Goal: Task Accomplishment & Management: Use online tool/utility

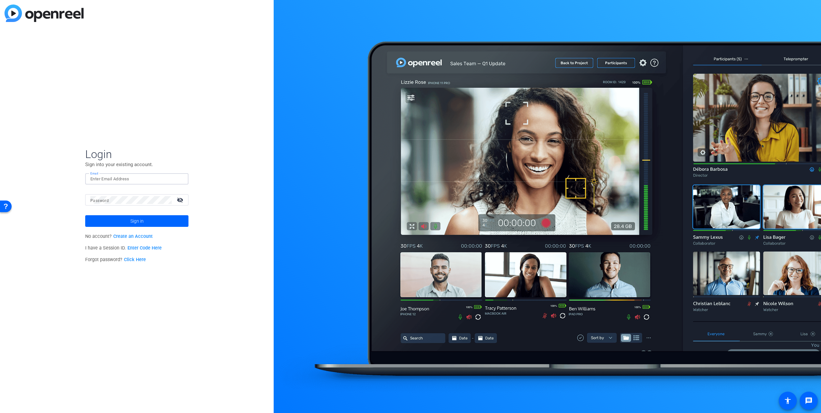
click at [124, 177] on input "Email" at bounding box center [136, 179] width 93 height 8
type input "erika.galeana@airbnb.com"
click at [138, 260] on link "Click Here" at bounding box center [135, 259] width 22 height 5
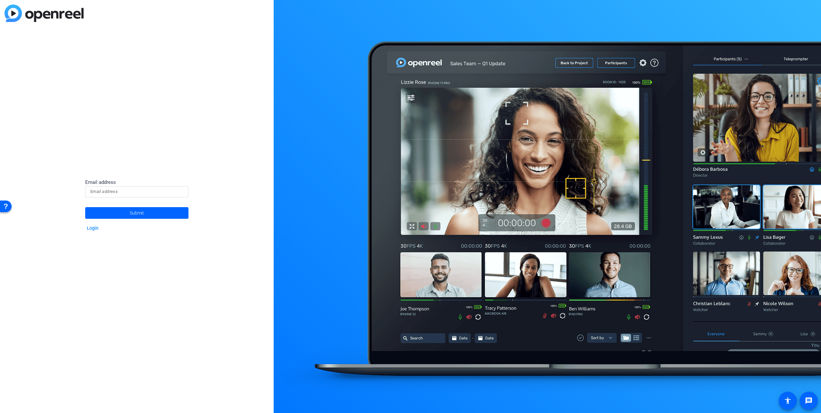
click at [102, 193] on input at bounding box center [136, 192] width 93 height 8
type input "erika.galeana@airbnb.com"
click at [139, 214] on span "Submit" at bounding box center [137, 213] width 14 height 16
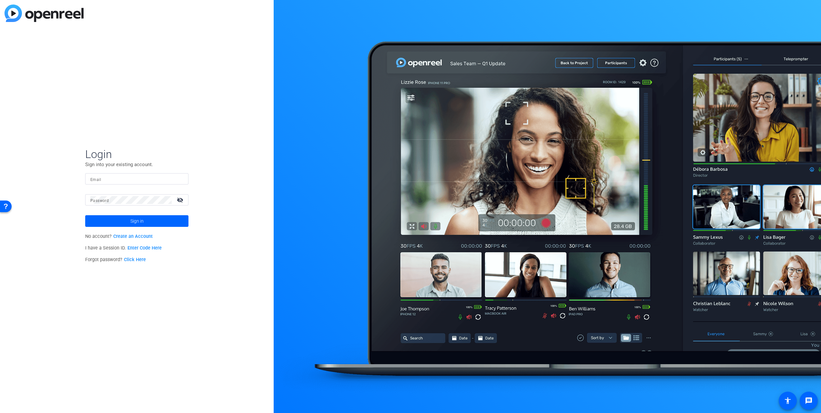
click at [133, 259] on link "Click Here" at bounding box center [135, 259] width 22 height 5
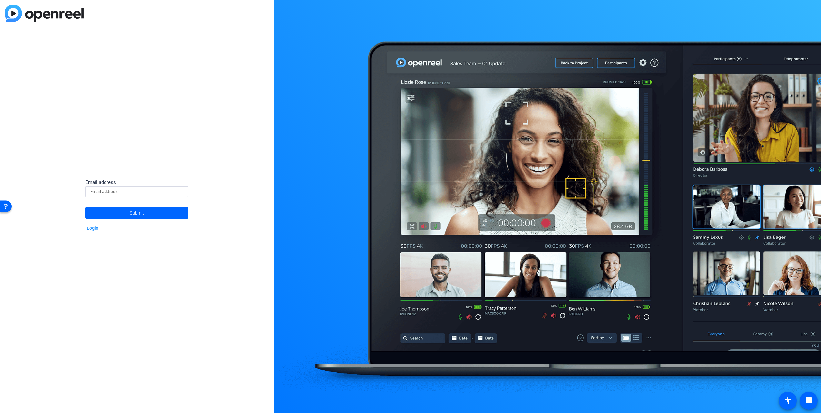
click at [121, 192] on input at bounding box center [136, 192] width 93 height 8
type input "erika.galeana@airbnb.com"
click at [136, 214] on span "Submit" at bounding box center [137, 213] width 14 height 16
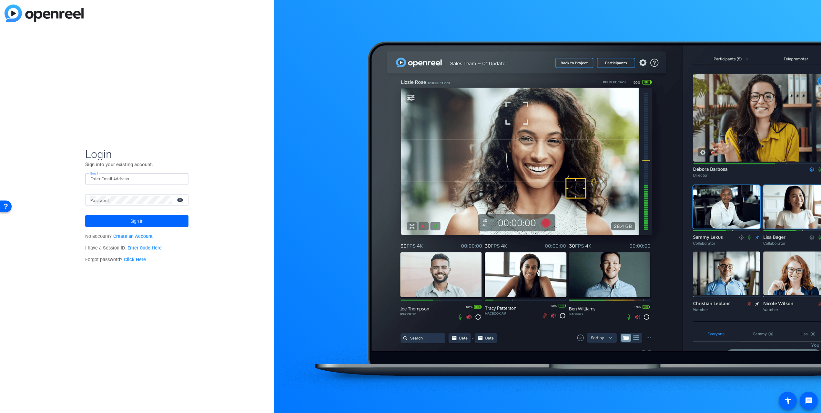
click at [115, 177] on input "Email" at bounding box center [136, 179] width 93 height 8
type input "[PERSON_NAME][EMAIL_ADDRESS][PERSON_NAME][DOMAIN_NAME]"
click at [134, 259] on link "Click Here" at bounding box center [135, 259] width 22 height 5
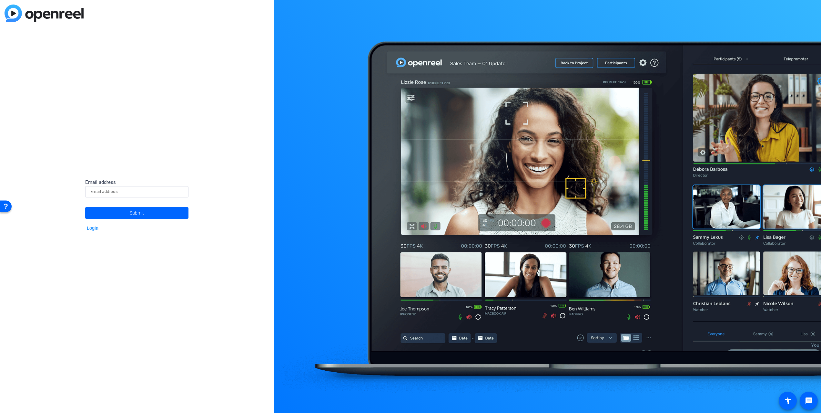
click at [129, 192] on input at bounding box center [136, 192] width 93 height 8
type input "erika.galeana@airbnb.com"
click at [140, 212] on span "Submit" at bounding box center [137, 213] width 14 height 16
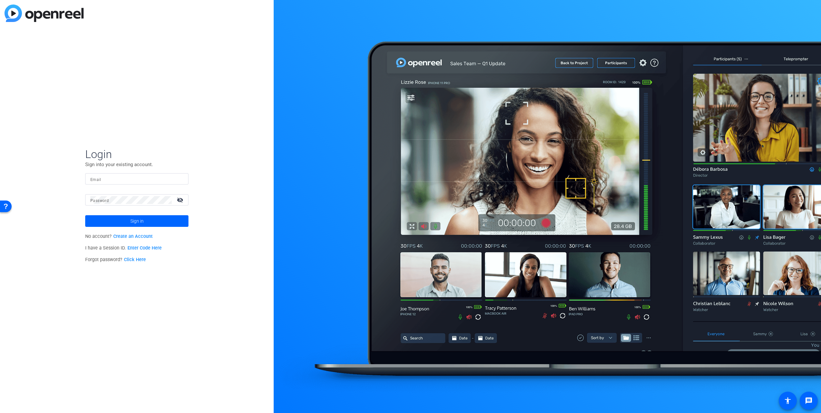
click at [117, 180] on input "Email" at bounding box center [136, 179] width 93 height 8
type input "erika.galeana@airbnb.com"
click at [136, 261] on link "Click Here" at bounding box center [135, 259] width 22 height 5
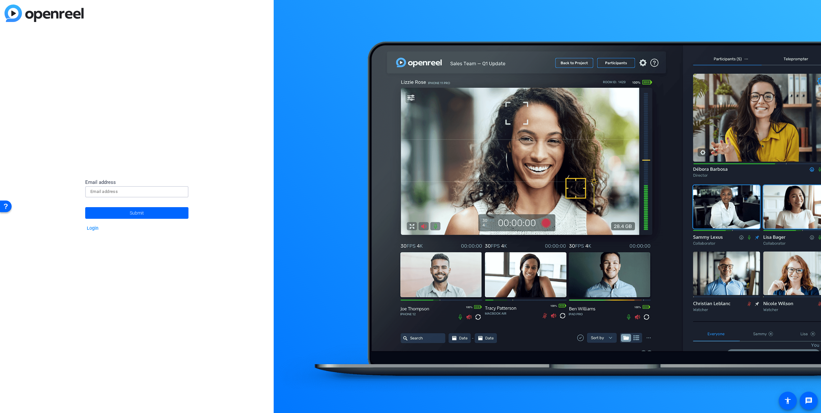
click at [128, 191] on input at bounding box center [136, 192] width 93 height 8
type input "erika.galeana@airbnb.com"
click at [140, 213] on span "Submit" at bounding box center [137, 213] width 14 height 16
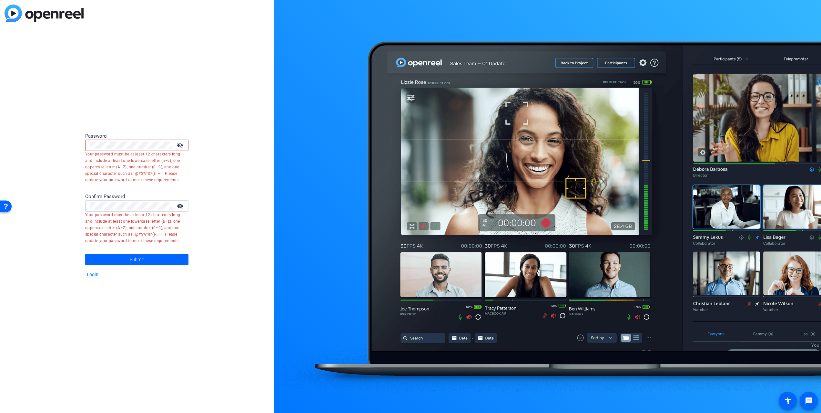
click at [182, 144] on mat-icon "visibility_off" at bounding box center [180, 144] width 15 height 9
click at [180, 205] on mat-icon "visibility_off" at bounding box center [180, 205] width 15 height 9
click at [67, 141] on div "Password visibility Your password must be at least 12 characters long and inclu…" at bounding box center [137, 206] width 274 height 413
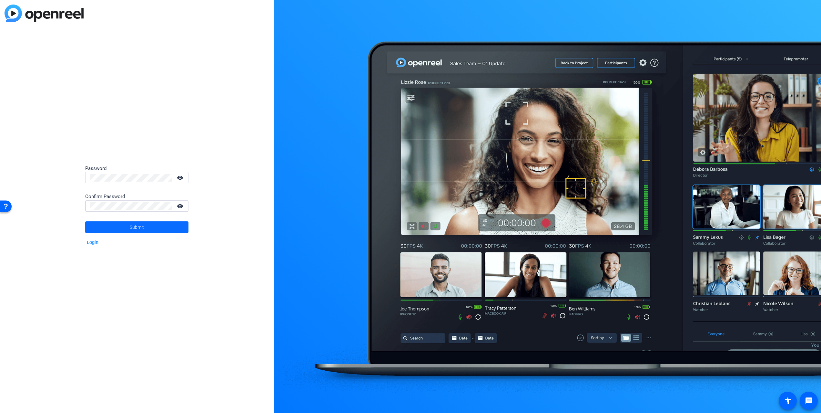
click at [132, 226] on span "Submit" at bounding box center [137, 227] width 14 height 16
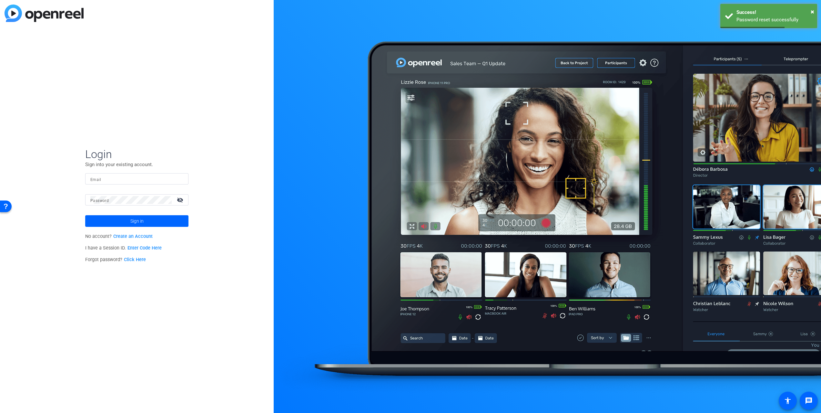
click at [115, 176] on input "Email" at bounding box center [136, 179] width 93 height 8
type input "erika.galeana@airbnb.com"
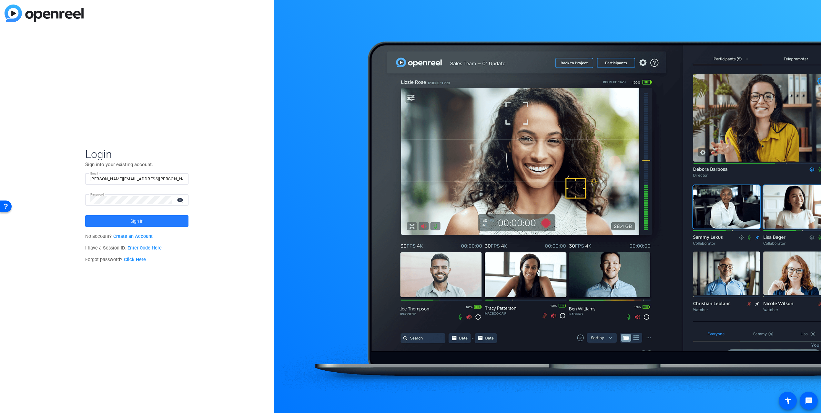
click at [134, 221] on span "Sign in" at bounding box center [136, 221] width 13 height 16
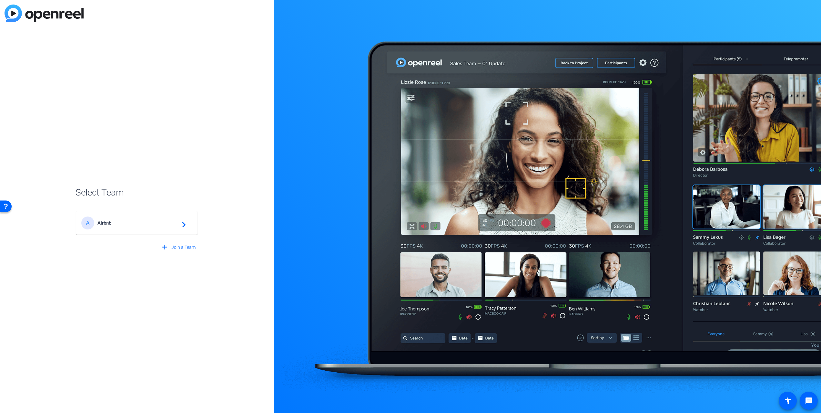
click at [183, 223] on mat-icon "navigate_next" at bounding box center [182, 223] width 8 height 8
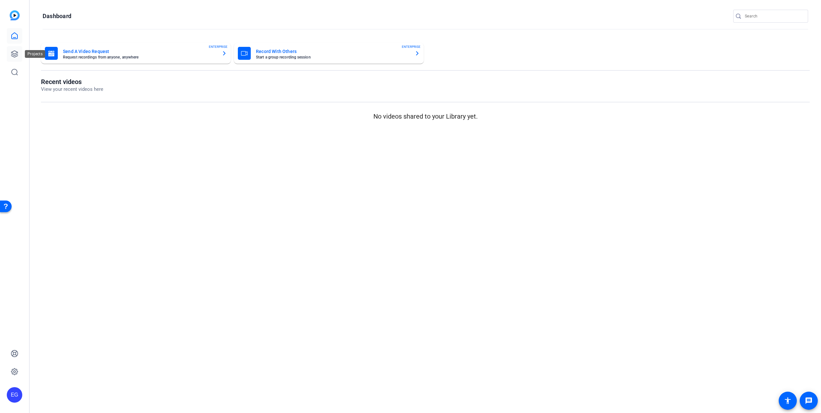
click at [14, 53] on icon at bounding box center [15, 54] width 8 height 8
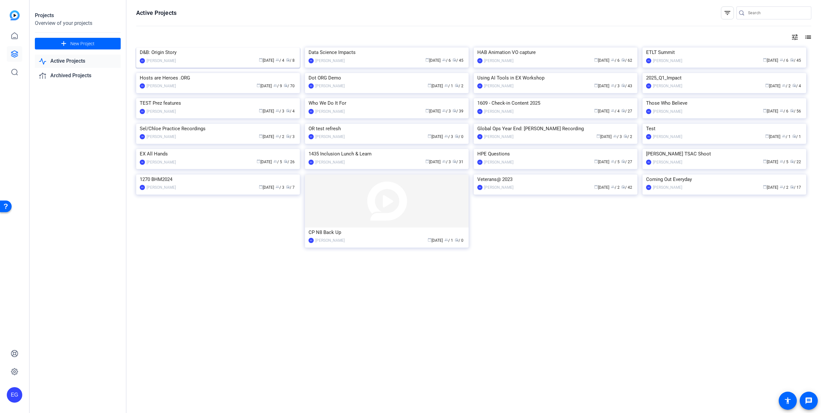
click at [193, 57] on div "D&B: Origin Story" at bounding box center [218, 52] width 157 height 10
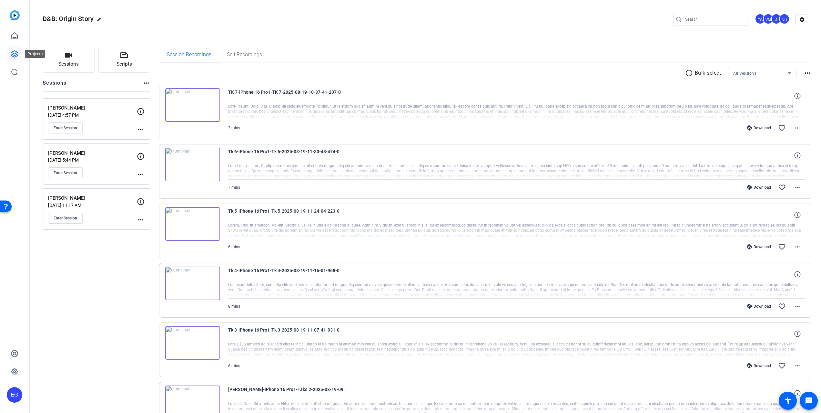
click at [14, 55] on icon at bounding box center [14, 54] width 6 height 6
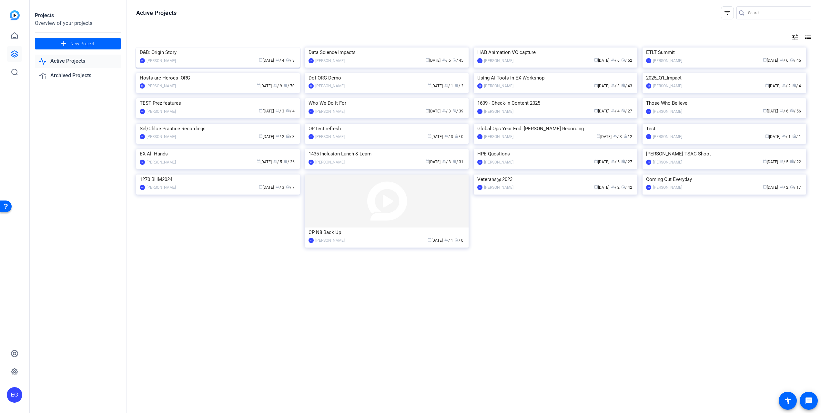
click at [281, 63] on span "group / 4" at bounding box center [280, 60] width 9 height 5
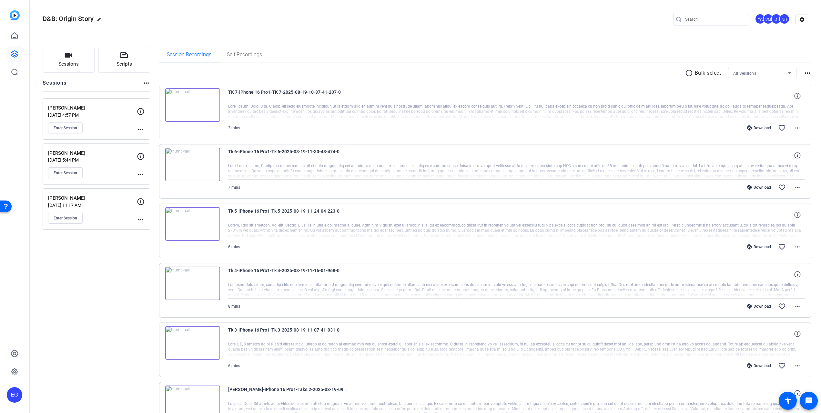
click at [785, 19] on div "NH" at bounding box center [784, 19] width 11 height 11
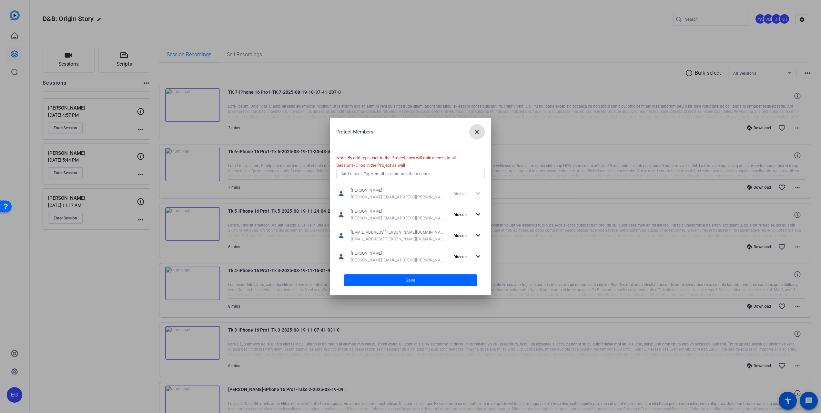
click at [392, 174] on input "text" at bounding box center [411, 174] width 138 height 8
type input "ch"
click at [364, 187] on span "Chloe Badat" at bounding box center [366, 186] width 31 height 5
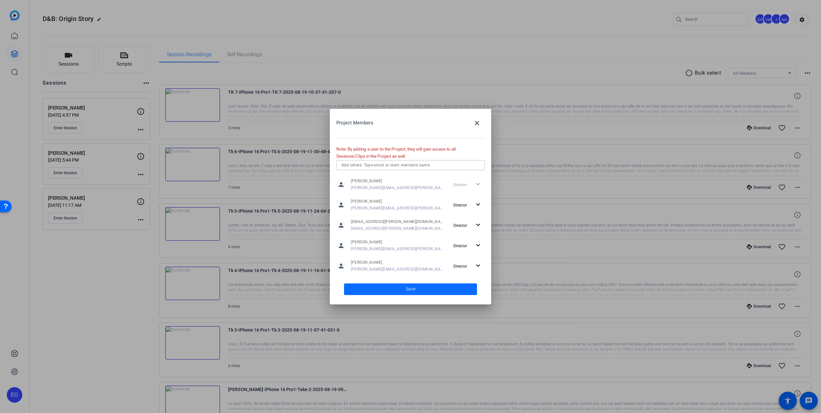
click at [408, 289] on span "Save" at bounding box center [411, 288] width 10 height 7
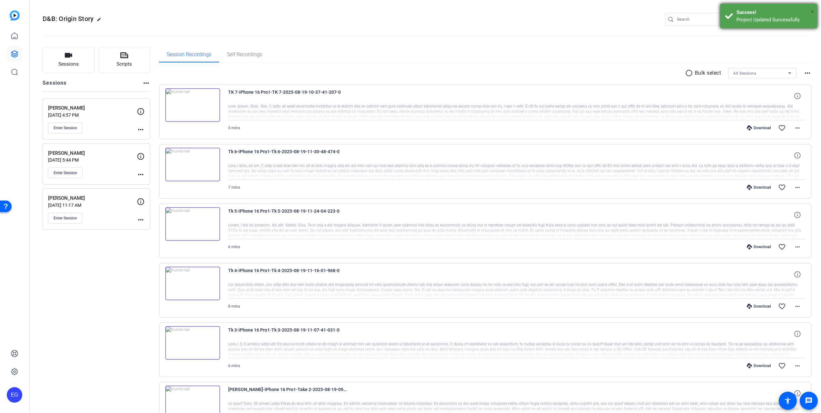
click at [813, 11] on span "×" at bounding box center [813, 12] width 4 height 8
click at [785, 18] on div "+1" at bounding box center [784, 19] width 11 height 11
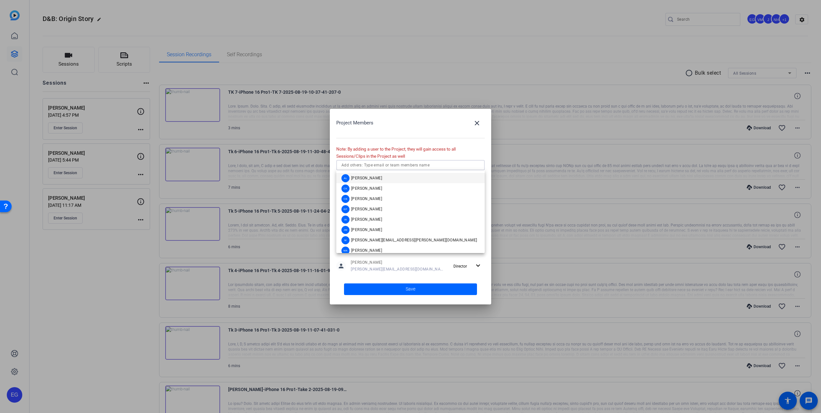
click at [357, 166] on input "text" at bounding box center [411, 165] width 138 height 8
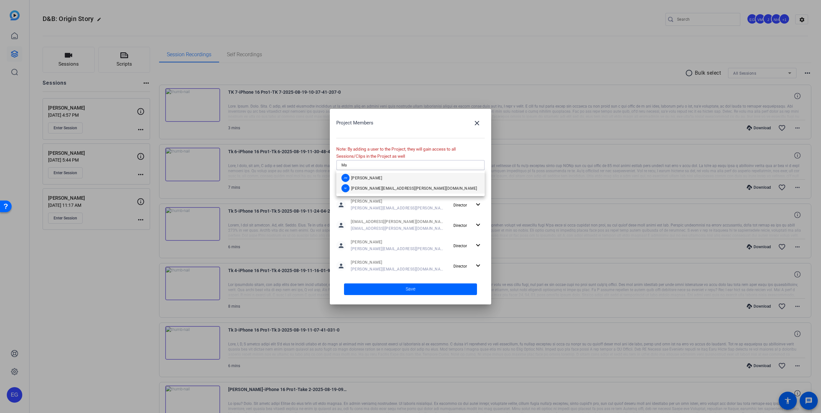
type input "Ma"
click at [383, 185] on div "M manuel.roa@airbnb.com" at bounding box center [410, 188] width 136 height 8
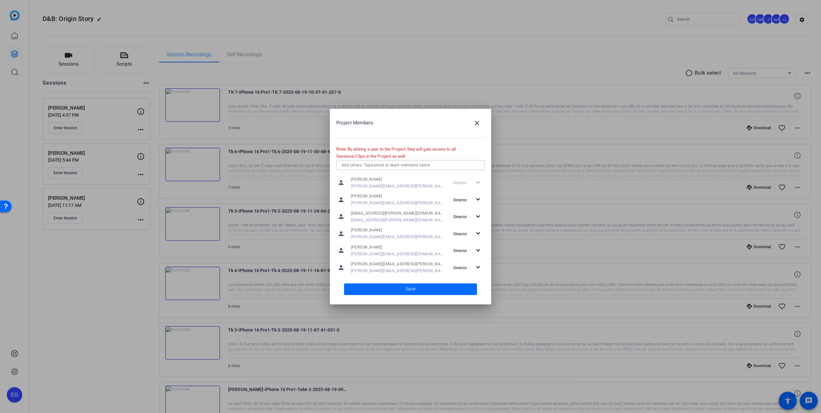
click at [408, 290] on span "Save" at bounding box center [411, 288] width 10 height 7
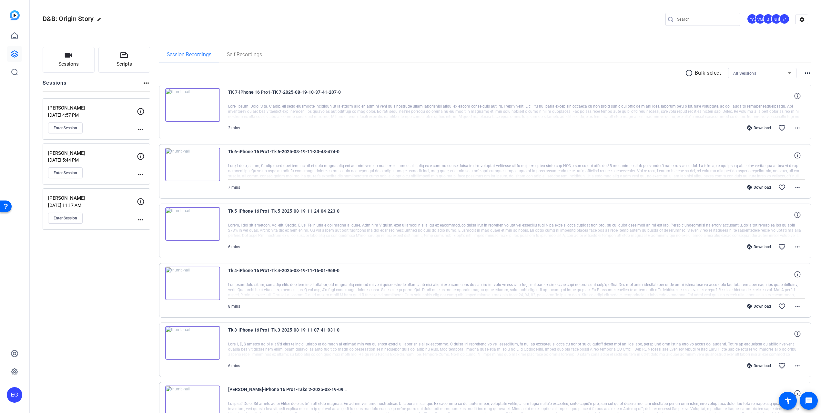
click at [93, 156] on p "[PERSON_NAME]" at bounding box center [92, 152] width 89 height 7
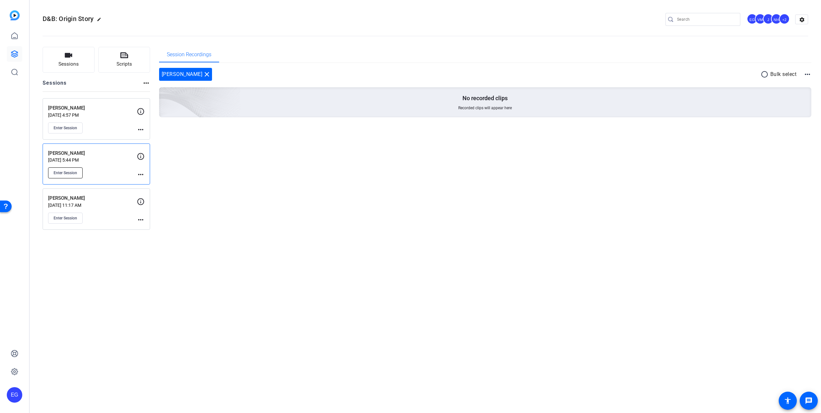
click at [66, 173] on span "Enter Session" at bounding box center [66, 172] width 24 height 5
click at [64, 171] on span "Enter Session" at bounding box center [66, 172] width 24 height 5
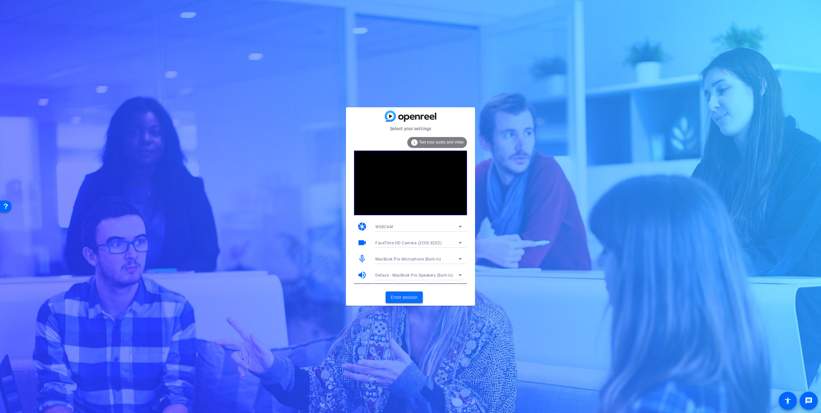
click at [401, 298] on span "Enter session" at bounding box center [404, 297] width 27 height 7
click at [458, 241] on icon at bounding box center [461, 243] width 8 height 8
click at [458, 241] on div at bounding box center [410, 206] width 821 height 413
click at [456, 257] on div "MacBook Pro Microphone (Built-in)" at bounding box center [416, 259] width 83 height 8
click at [406, 271] on span "MacBook Pro Microphone (Built-in)" at bounding box center [407, 272] width 64 height 8
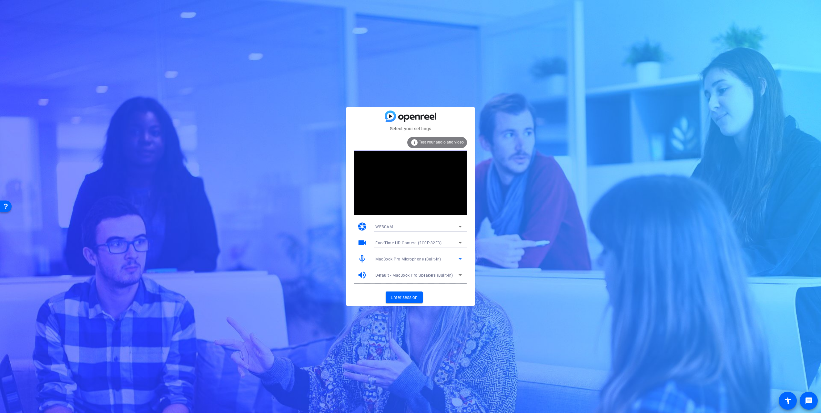
click at [447, 275] on span "Default - MacBook Pro Speakers (Built-in)" at bounding box center [414, 275] width 78 height 5
click at [392, 308] on span "MacBook Pro Speakers (Built-in)" at bounding box center [404, 308] width 59 height 8
click at [409, 297] on span "Enter session" at bounding box center [404, 297] width 27 height 7
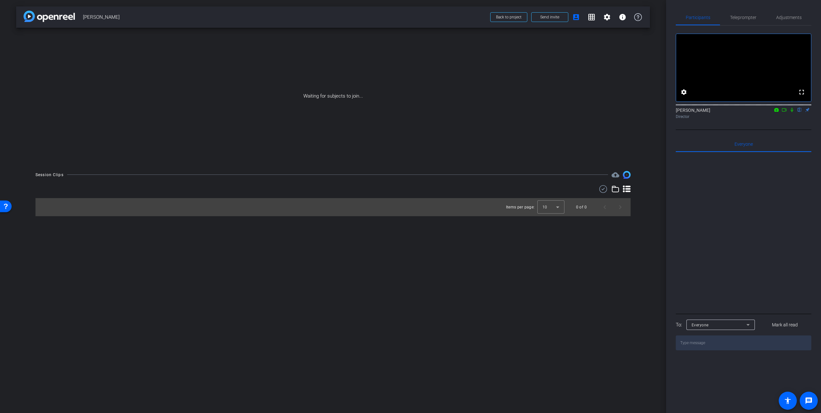
click at [793, 112] on icon at bounding box center [792, 110] width 5 height 5
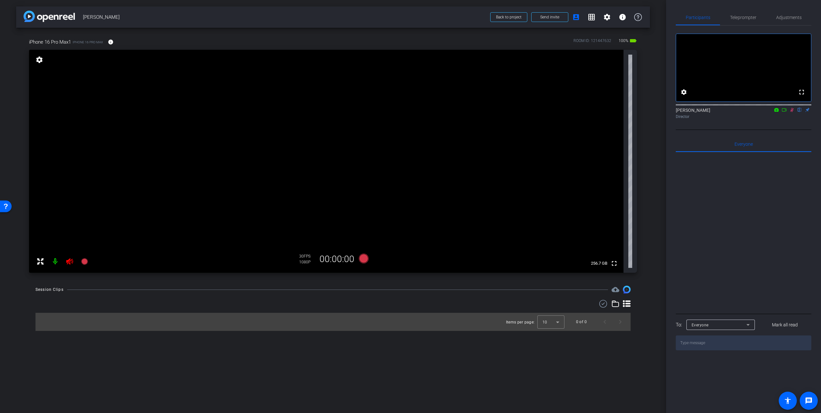
click at [70, 263] on icon at bounding box center [70, 261] width 8 height 8
click at [791, 112] on icon at bounding box center [792, 110] width 5 height 5
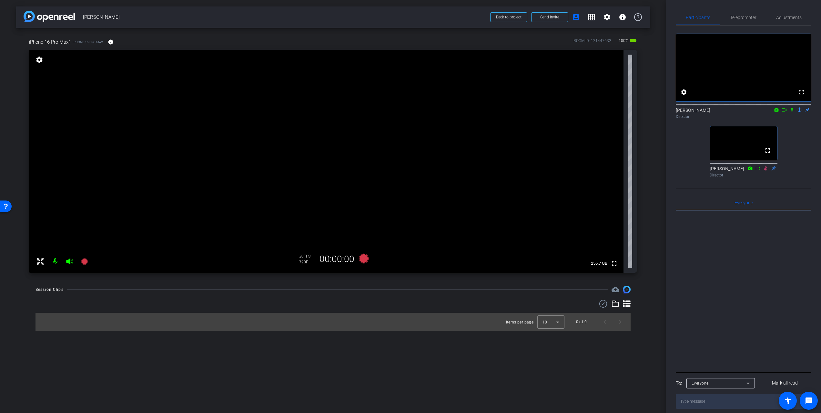
click at [785, 112] on icon at bounding box center [784, 110] width 5 height 5
click at [800, 112] on icon at bounding box center [799, 110] width 5 height 5
click at [796, 113] on mat-icon at bounding box center [800, 110] width 8 height 6
click at [793, 111] on icon at bounding box center [792, 110] width 4 height 4
click at [794, 16] on span "Adjustments" at bounding box center [789, 17] width 26 height 5
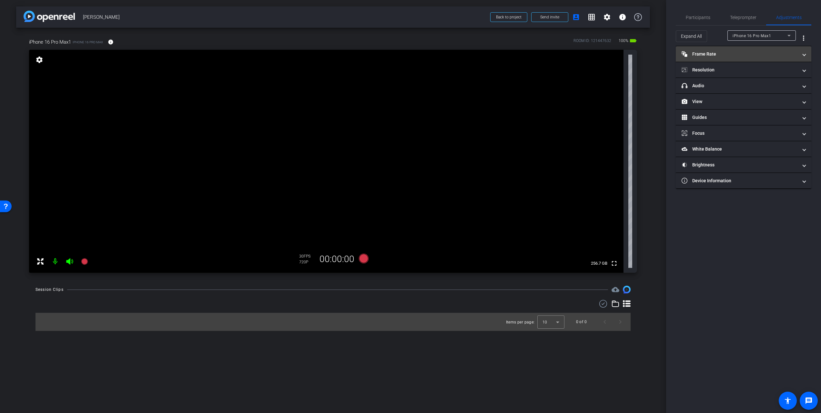
click at [724, 53] on mat-panel-title "Frame Rate Frame Rate" at bounding box center [740, 54] width 116 height 7
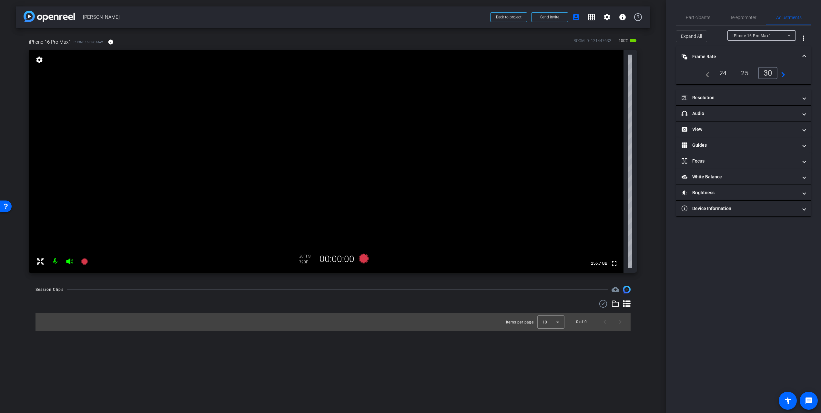
click at [722, 72] on div "24" at bounding box center [723, 72] width 17 height 11
click at [726, 97] on mat-panel-title "Resolution" at bounding box center [740, 97] width 116 height 7
click at [776, 118] on div "4k" at bounding box center [775, 116] width 17 height 11
click at [777, 116] on div "4k" at bounding box center [773, 116] width 19 height 12
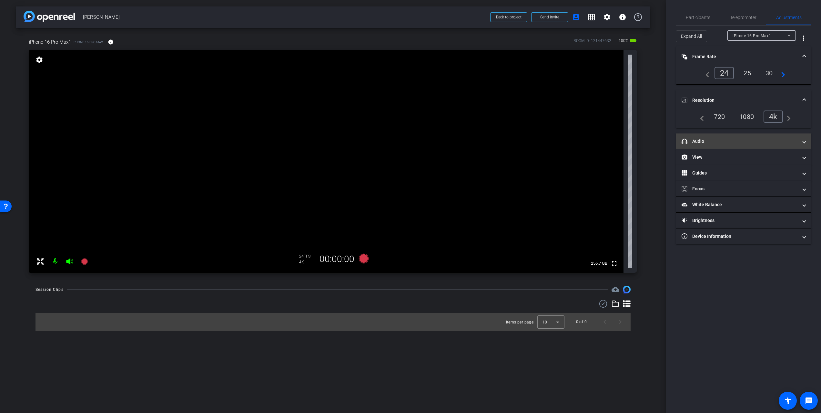
click at [748, 140] on mat-panel-title "headphone icon Audio" at bounding box center [740, 141] width 116 height 7
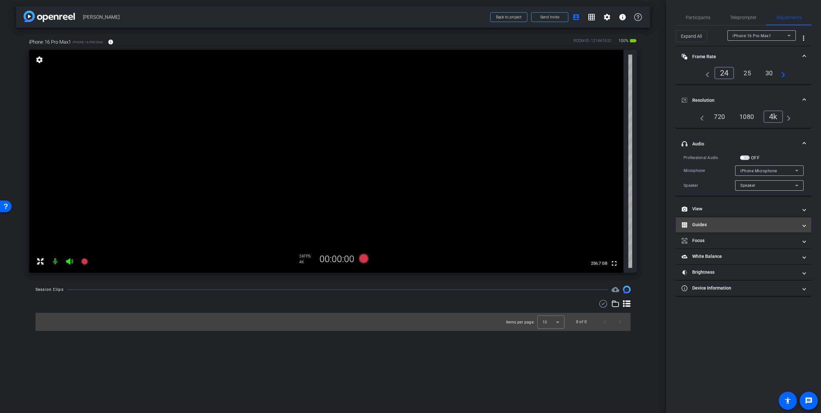
click at [758, 226] on mat-panel-title "Guides" at bounding box center [740, 224] width 116 height 7
click at [748, 249] on span "Enable Guides" at bounding box center [744, 249] width 23 height 10
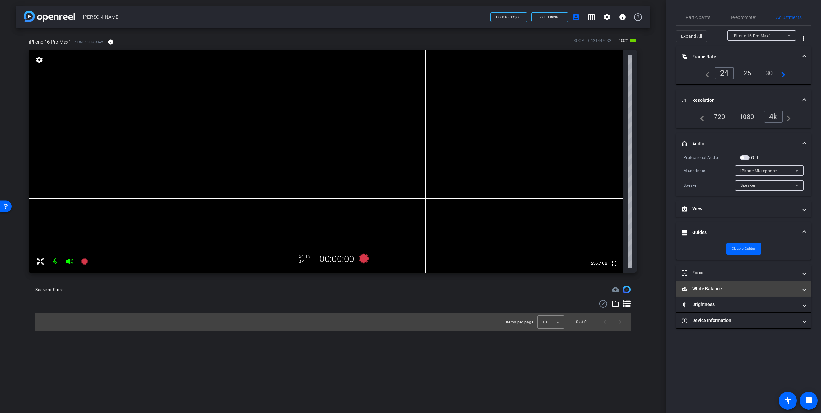
click at [741, 289] on mat-panel-title "White Balance White Balance" at bounding box center [740, 288] width 116 height 7
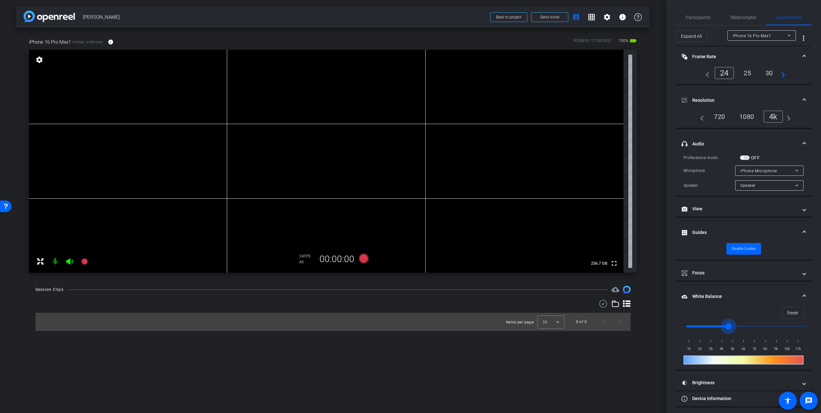
drag, startPoint x: 690, startPoint y: 325, endPoint x: 729, endPoint y: 323, distance: 39.8
click at [729, 323] on input "range" at bounding box center [747, 326] width 134 height 14
drag, startPoint x: 729, startPoint y: 323, endPoint x: 721, endPoint y: 323, distance: 8.4
click at [721, 323] on input "range" at bounding box center [747, 326] width 134 height 14
drag, startPoint x: 722, startPoint y: 324, endPoint x: 714, endPoint y: 324, distance: 7.8
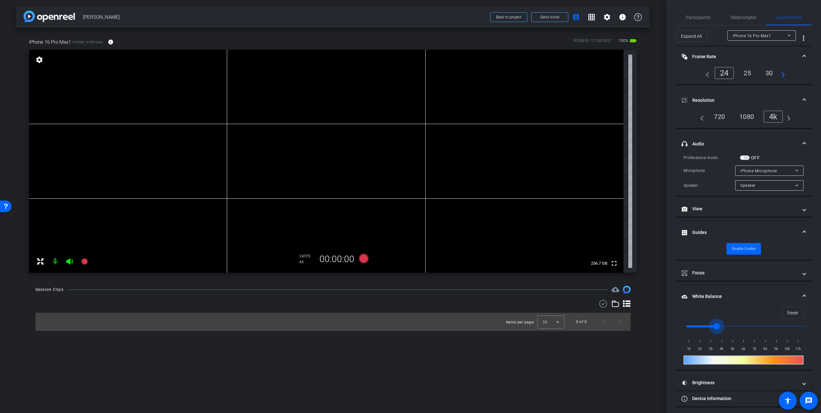
click at [714, 324] on input "range" at bounding box center [747, 326] width 134 height 14
drag, startPoint x: 718, startPoint y: 325, endPoint x: 711, endPoint y: 327, distance: 7.5
click at [711, 327] on input "range" at bounding box center [747, 326] width 134 height 14
drag, startPoint x: 710, startPoint y: 326, endPoint x: 702, endPoint y: 326, distance: 8.1
click at [702, 326] on input "range" at bounding box center [747, 326] width 134 height 14
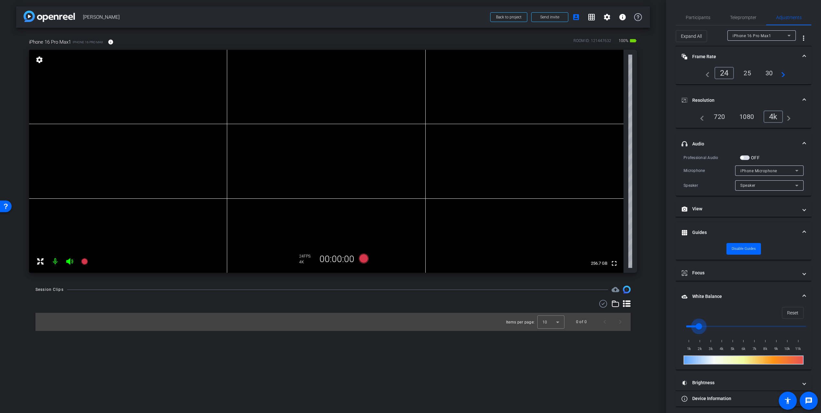
click at [702, 325] on input "range" at bounding box center [747, 326] width 134 height 14
drag, startPoint x: 699, startPoint y: 324, endPoint x: 703, endPoint y: 324, distance: 3.9
click at [703, 324] on input "range" at bounding box center [747, 326] width 134 height 14
drag, startPoint x: 703, startPoint y: 324, endPoint x: 699, endPoint y: 325, distance: 3.5
type input "2000"
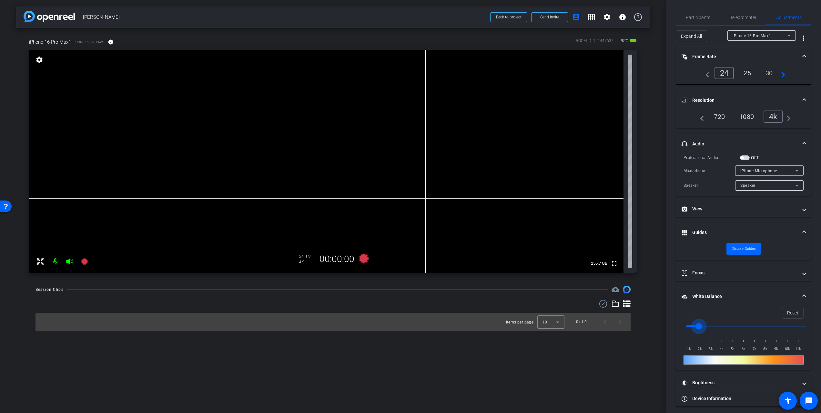
click at [699, 325] on input "range" at bounding box center [747, 326] width 134 height 14
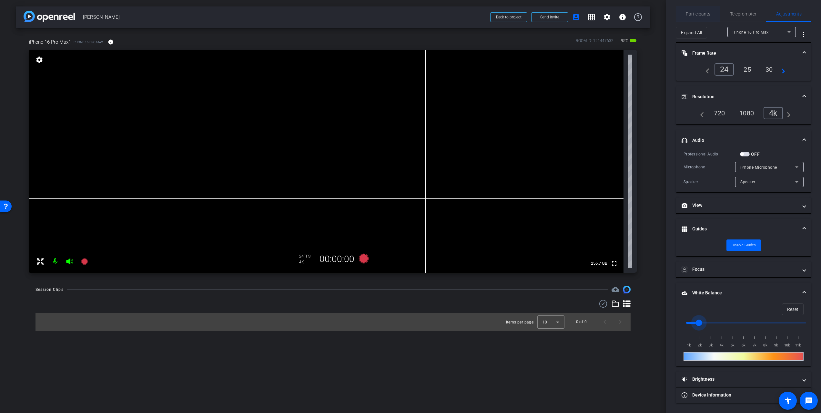
click at [698, 13] on span "Participants" at bounding box center [698, 14] width 25 height 5
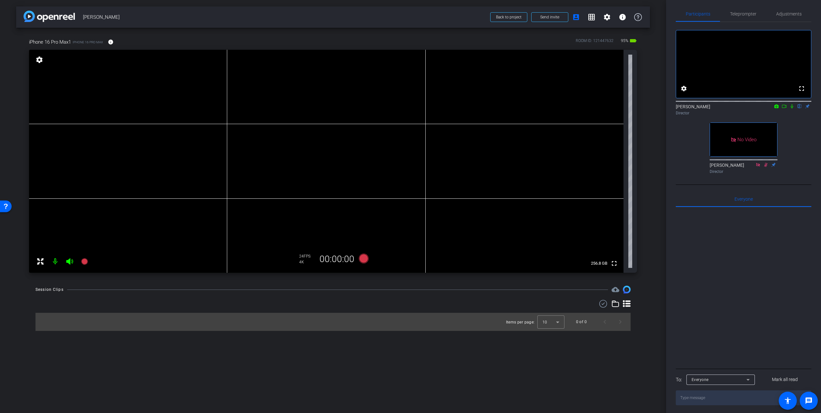
click at [785, 108] on icon at bounding box center [784, 106] width 5 height 5
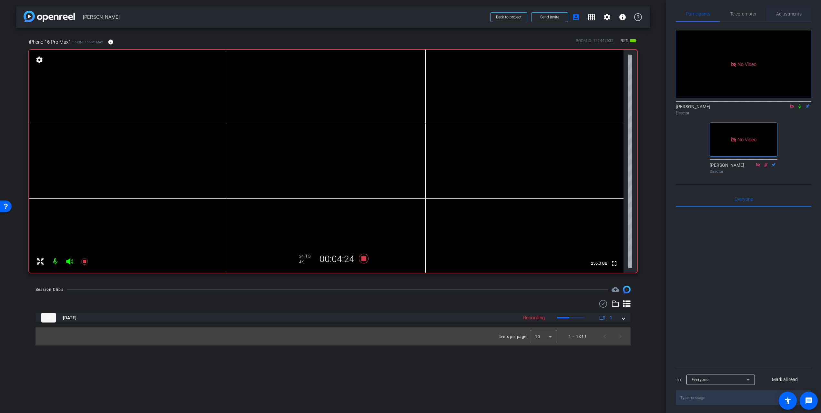
click at [791, 14] on span "Adjustments" at bounding box center [789, 14] width 26 height 5
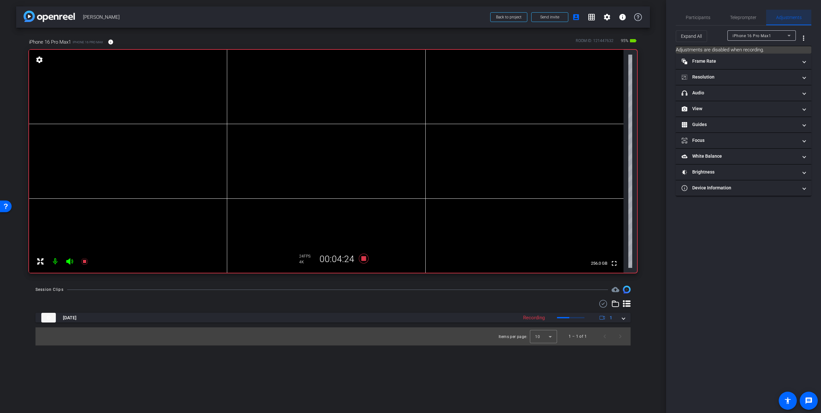
scroll to position [0, 0]
click at [731, 140] on mat-panel-title "Focus" at bounding box center [740, 140] width 116 height 7
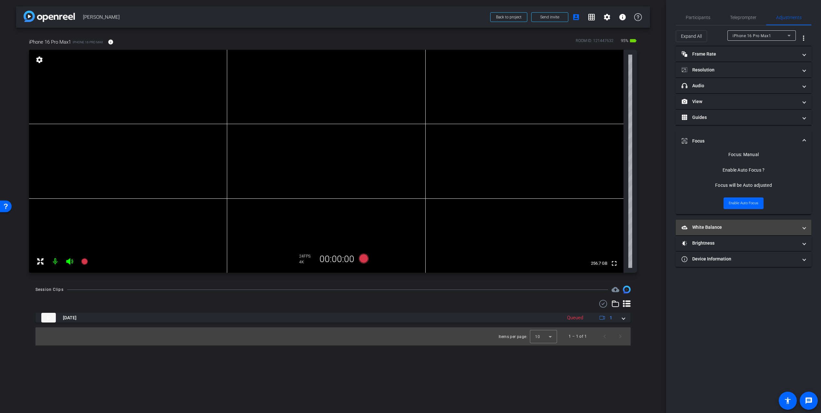
click at [734, 224] on mat-panel-title "White Balance White Balance" at bounding box center [740, 227] width 116 height 7
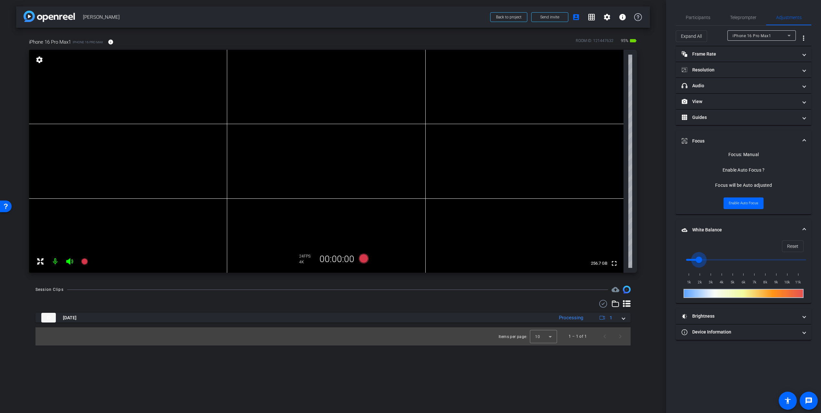
drag, startPoint x: 700, startPoint y: 259, endPoint x: 697, endPoint y: 258, distance: 3.2
click at [697, 258] on input "range" at bounding box center [747, 259] width 134 height 14
drag, startPoint x: 698, startPoint y: 258, endPoint x: 694, endPoint y: 259, distance: 3.7
type input "1500"
click at [694, 259] on input "range" at bounding box center [747, 259] width 134 height 14
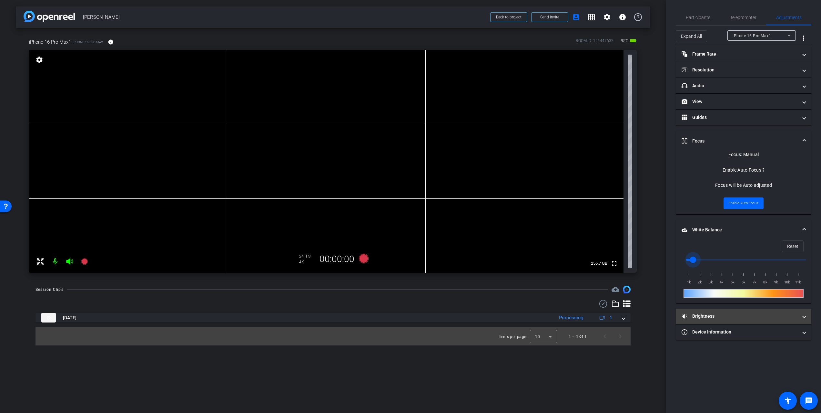
click at [730, 314] on mat-panel-title "Brightness" at bounding box center [740, 316] width 116 height 7
drag, startPoint x: 746, startPoint y: 347, endPoint x: 731, endPoint y: 348, distance: 15.2
click at [731, 348] on input "range" at bounding box center [747, 348] width 134 height 14
drag, startPoint x: 719, startPoint y: 350, endPoint x: 733, endPoint y: 348, distance: 13.7
type input "0"
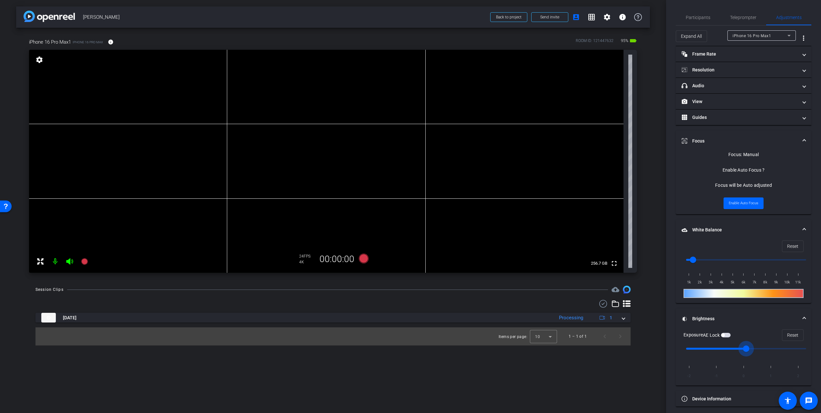
click at [733, 348] on input "range" at bounding box center [747, 348] width 134 height 14
click at [749, 203] on span "Enable Auto Focus" at bounding box center [744, 203] width 30 height 10
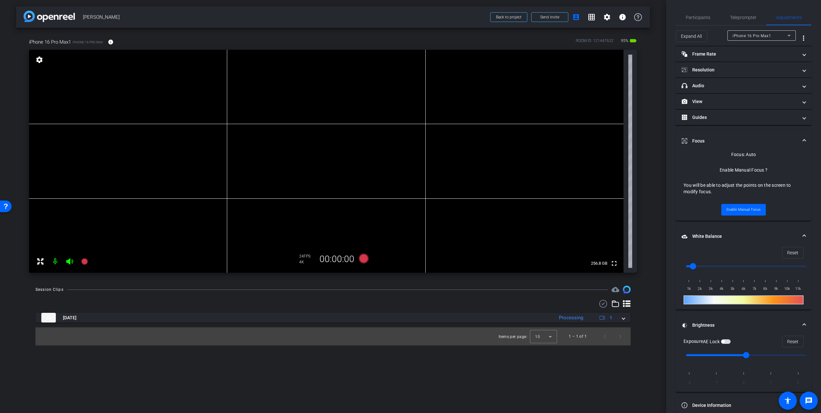
click at [310, 115] on video at bounding box center [326, 161] width 595 height 223
click at [304, 130] on video at bounding box center [326, 161] width 595 height 223
click at [739, 210] on span "Enable Manual Focus" at bounding box center [744, 210] width 34 height 10
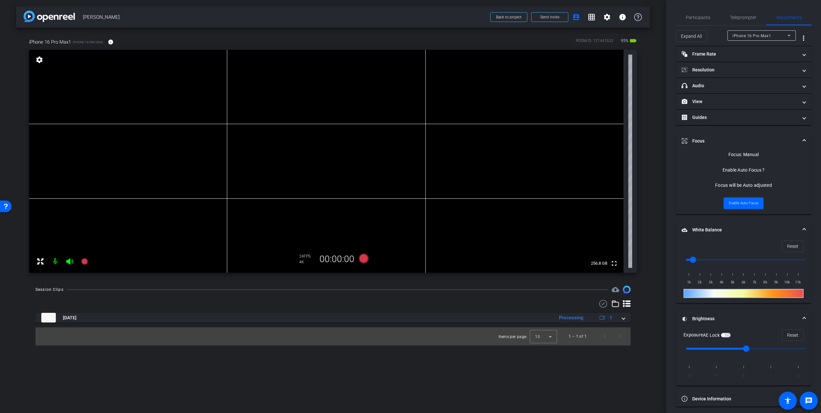
click at [312, 113] on video at bounding box center [326, 161] width 595 height 223
click at [301, 107] on video at bounding box center [326, 161] width 595 height 223
click at [316, 113] on video at bounding box center [326, 161] width 595 height 223
click at [316, 113] on div at bounding box center [316, 113] width 16 height 16
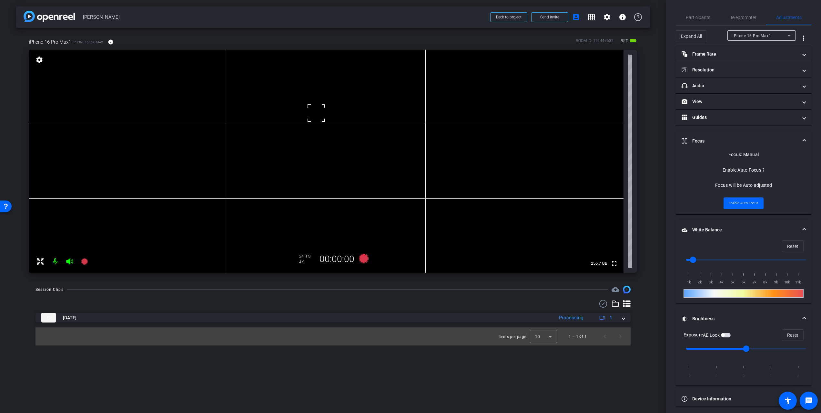
click at [316, 113] on div at bounding box center [316, 113] width 16 height 16
click at [694, 17] on span "Participants" at bounding box center [698, 17] width 25 height 5
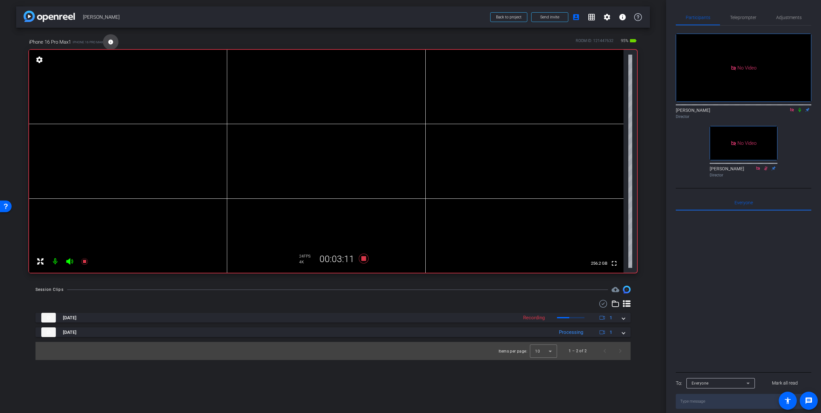
click at [113, 44] on mat-icon "info" at bounding box center [111, 42] width 6 height 6
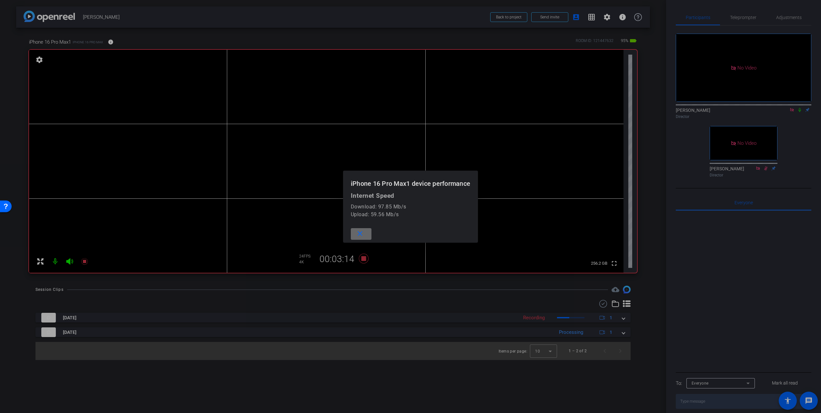
click at [360, 233] on mat-icon "close" at bounding box center [360, 234] width 8 height 8
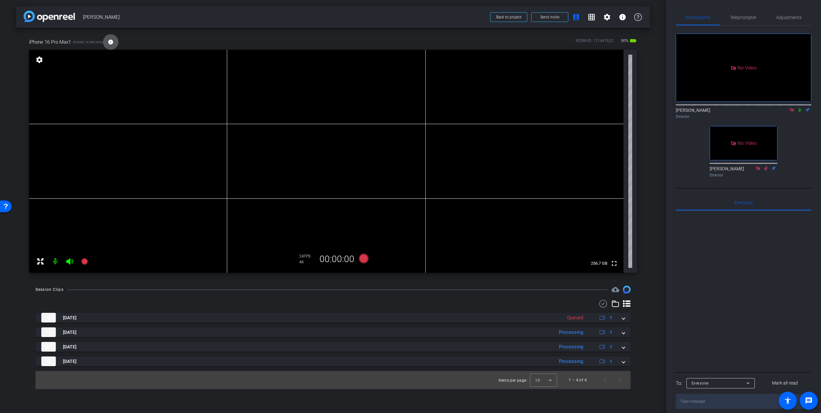
click at [112, 43] on mat-icon "info" at bounding box center [111, 42] width 6 height 6
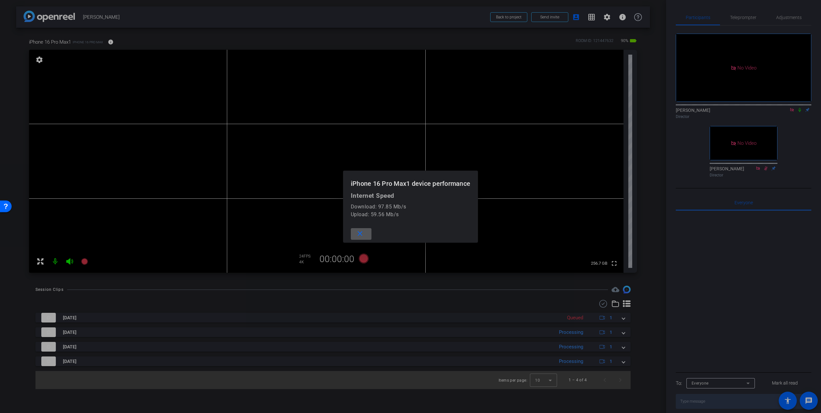
click at [360, 233] on mat-icon "close" at bounding box center [360, 234] width 8 height 8
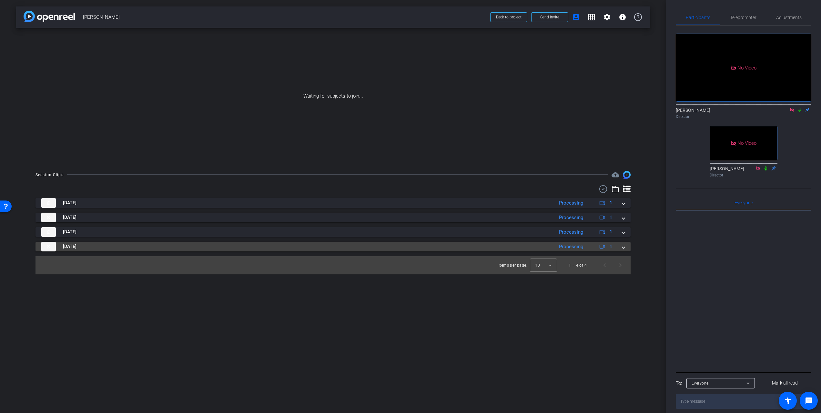
click at [625, 247] on span at bounding box center [623, 246] width 3 height 7
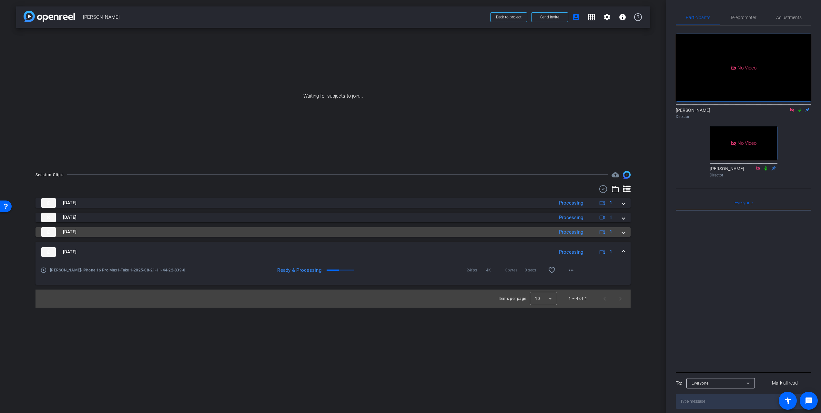
click at [625, 233] on span at bounding box center [623, 231] width 3 height 7
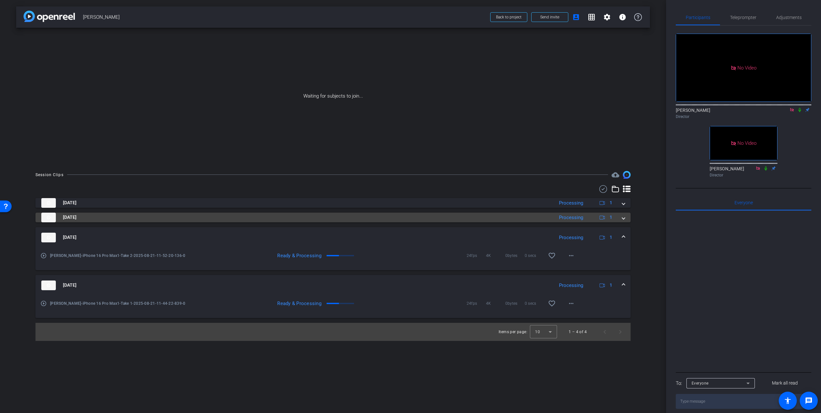
click at [624, 216] on span at bounding box center [623, 217] width 3 height 7
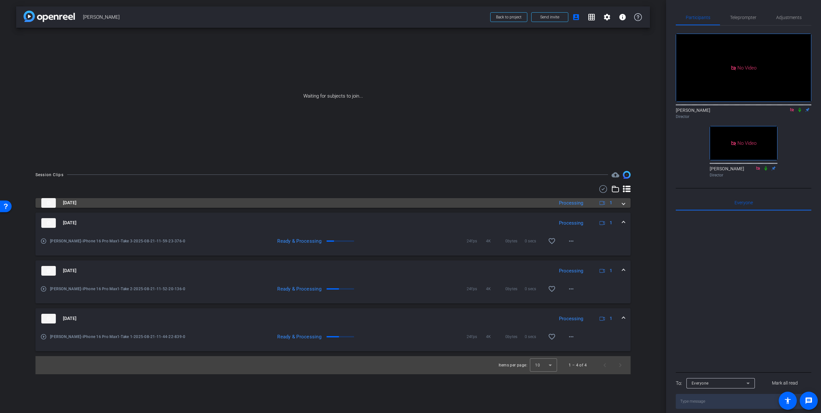
click at [622, 203] on span at bounding box center [623, 202] width 3 height 7
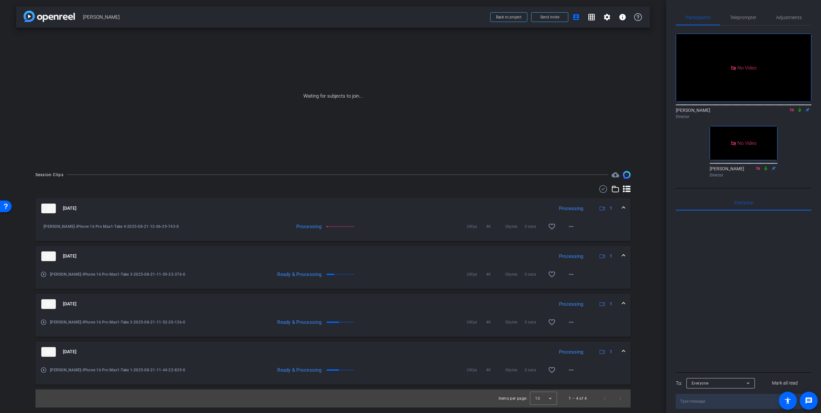
click at [624, 206] on span at bounding box center [623, 208] width 3 height 7
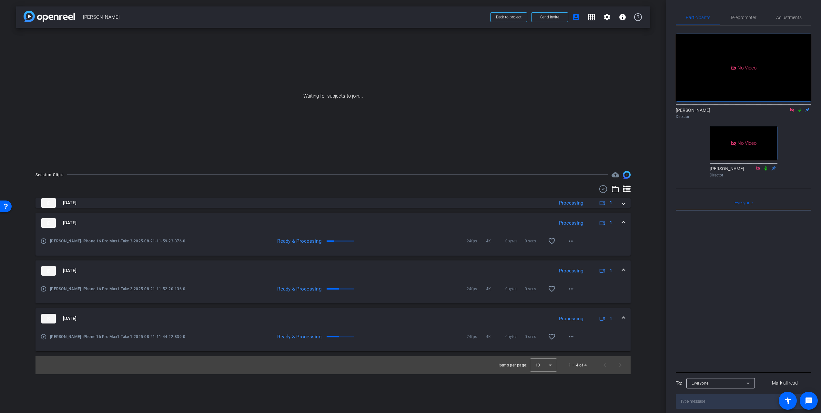
click at [623, 223] on span at bounding box center [623, 222] width 3 height 7
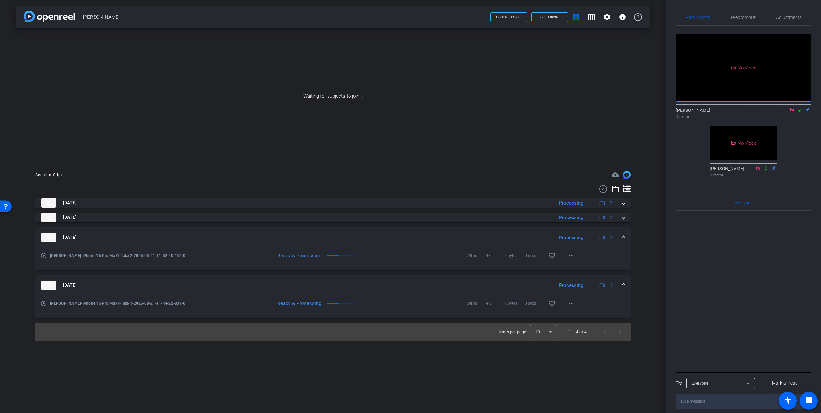
click at [623, 237] on span at bounding box center [623, 237] width 3 height 7
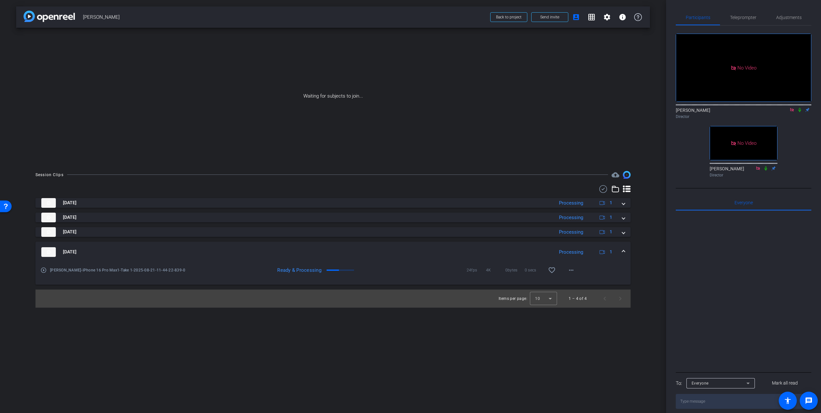
click at [624, 252] on span at bounding box center [623, 251] width 3 height 7
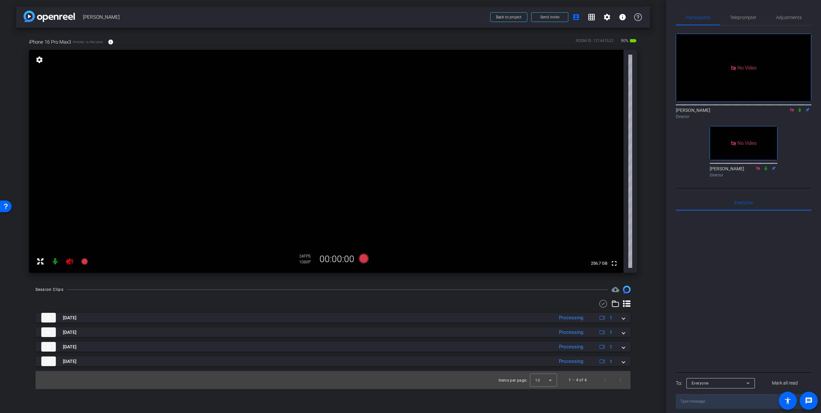
click at [68, 262] on icon at bounding box center [69, 261] width 7 height 6
click at [111, 43] on mat-icon "info" at bounding box center [111, 42] width 6 height 6
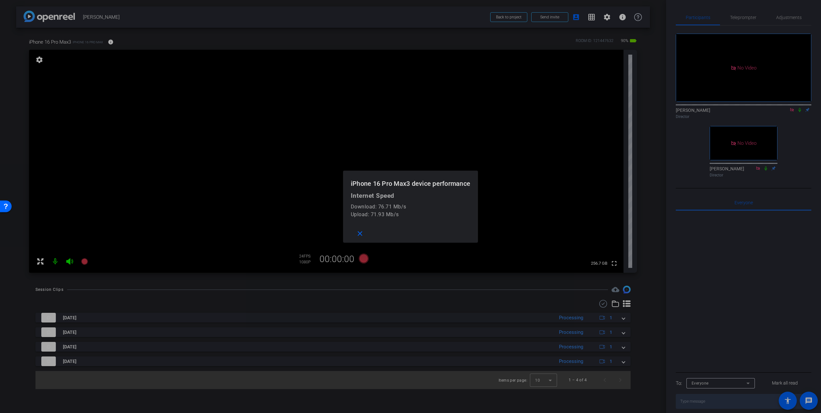
click at [111, 43] on div at bounding box center [410, 206] width 821 height 413
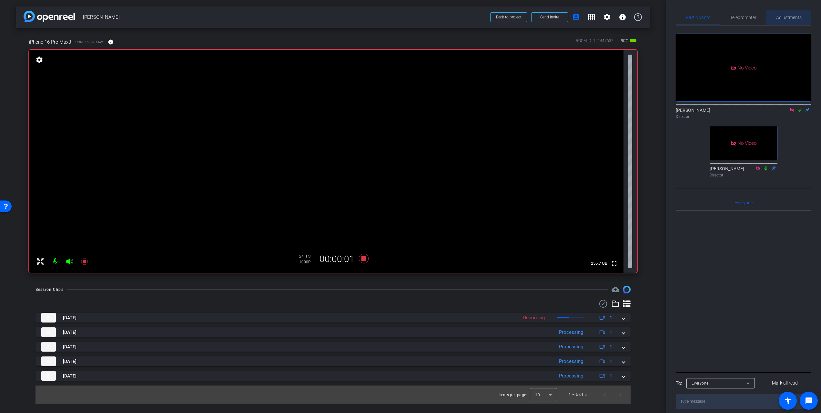
click at [782, 18] on span "Adjustments" at bounding box center [789, 17] width 26 height 5
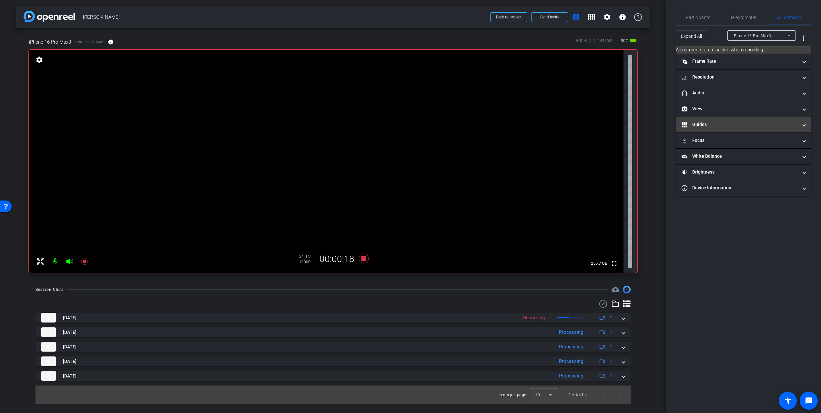
click at [749, 125] on mat-panel-title "Guides" at bounding box center [740, 124] width 116 height 7
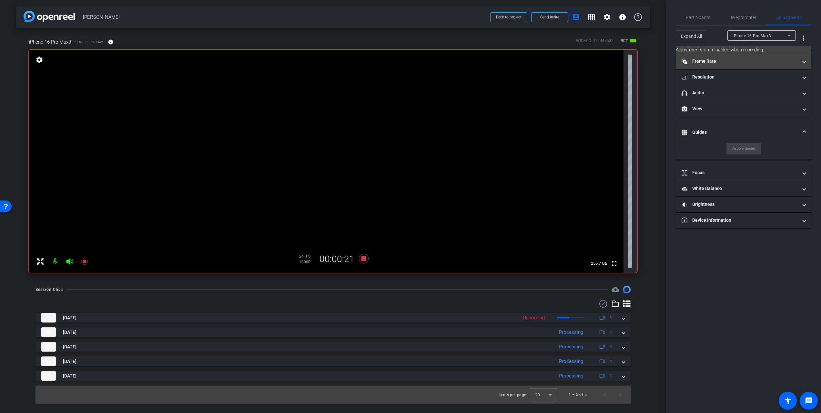
click at [727, 61] on mat-panel-title "Frame Rate Frame Rate" at bounding box center [740, 61] width 116 height 7
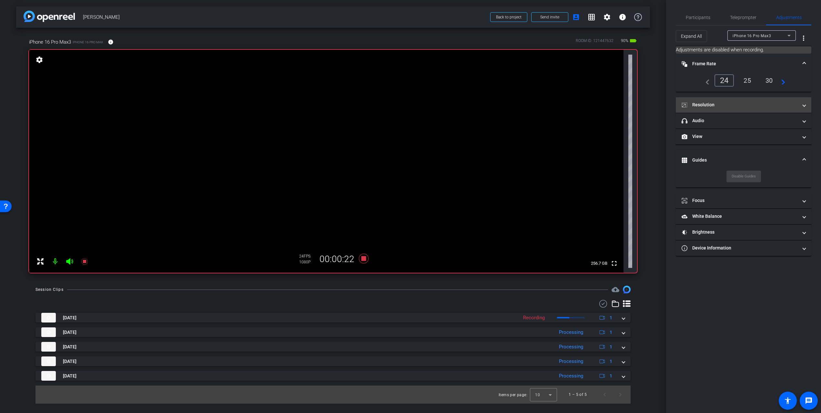
click at [733, 101] on mat-panel-title "Resolution" at bounding box center [740, 104] width 116 height 7
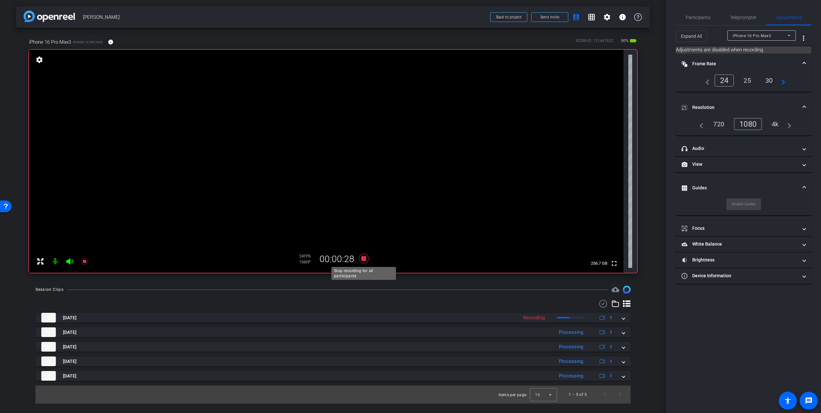
click at [365, 257] on icon at bounding box center [364, 258] width 10 height 10
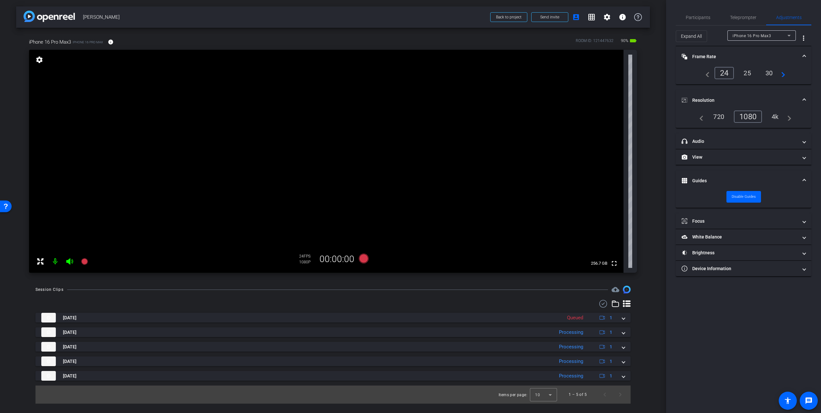
click at [777, 116] on div "4k" at bounding box center [775, 116] width 17 height 11
click at [737, 221] on mat-panel-title "Focus" at bounding box center [740, 221] width 116 height 7
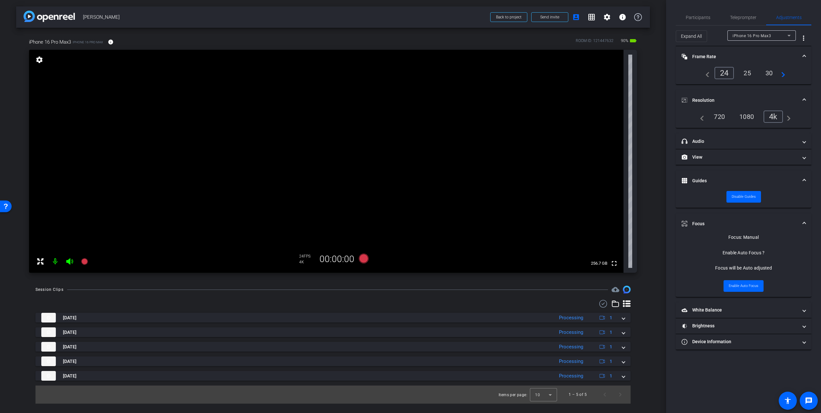
click at [321, 139] on video at bounding box center [326, 161] width 595 height 223
click at [313, 119] on video at bounding box center [326, 161] width 595 height 223
click at [313, 115] on div at bounding box center [313, 119] width 16 height 16
click at [746, 310] on mat-panel-title "White Balance White Balance" at bounding box center [740, 309] width 116 height 7
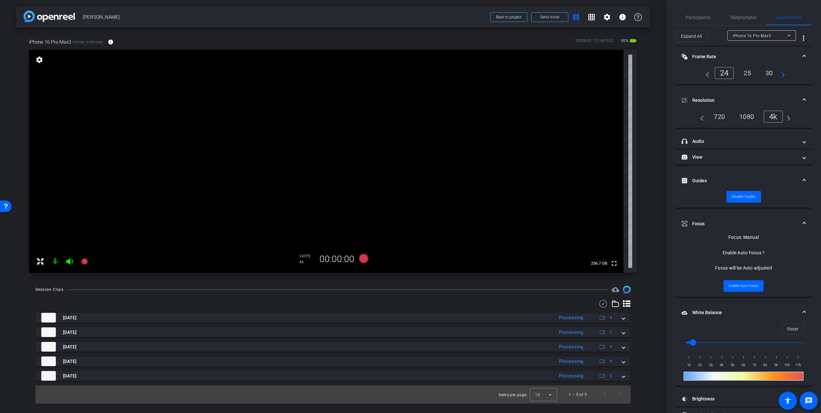
click at [749, 315] on mat-panel-title "White Balance White Balance" at bounding box center [740, 312] width 116 height 7
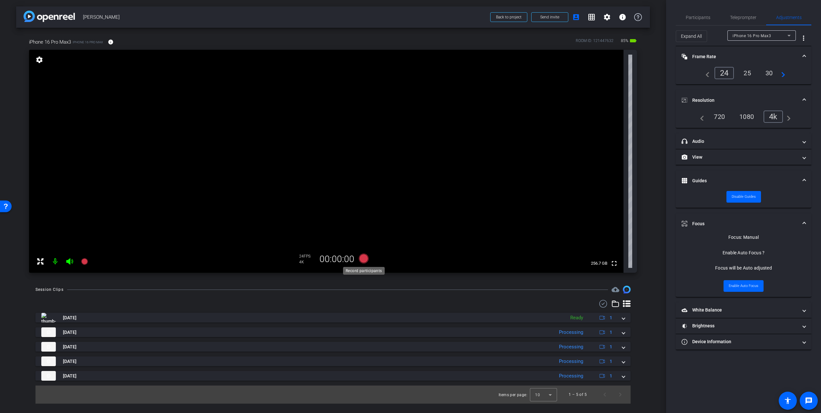
click at [364, 257] on icon at bounding box center [364, 258] width 10 height 10
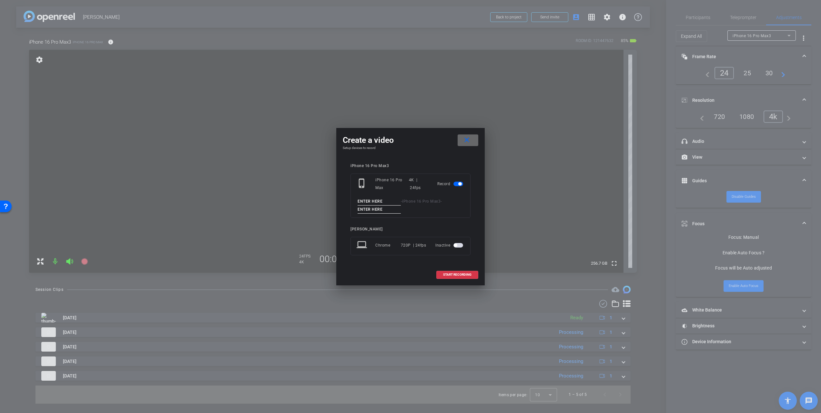
click at [470, 139] on mat-icon "close" at bounding box center [467, 140] width 8 height 8
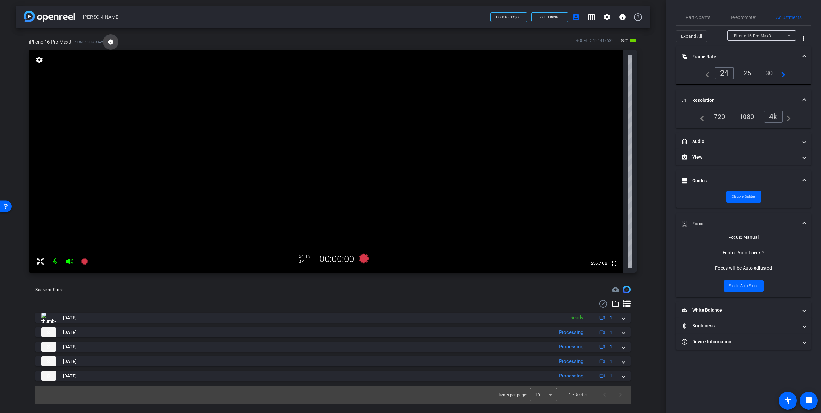
click at [111, 41] on mat-icon "info" at bounding box center [111, 42] width 6 height 6
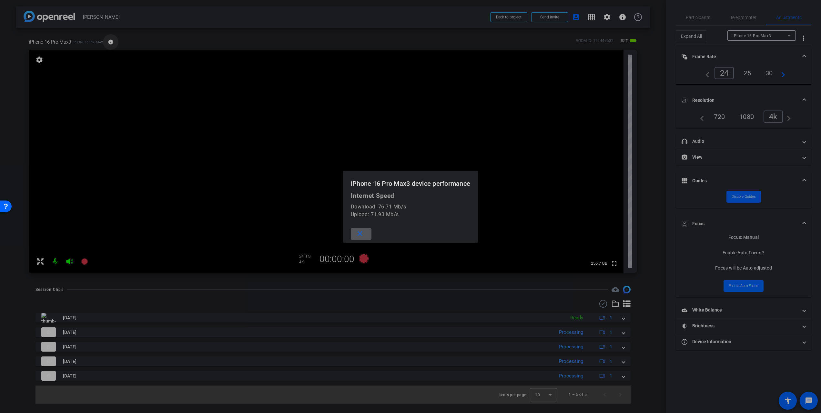
click at [111, 41] on div at bounding box center [410, 206] width 821 height 413
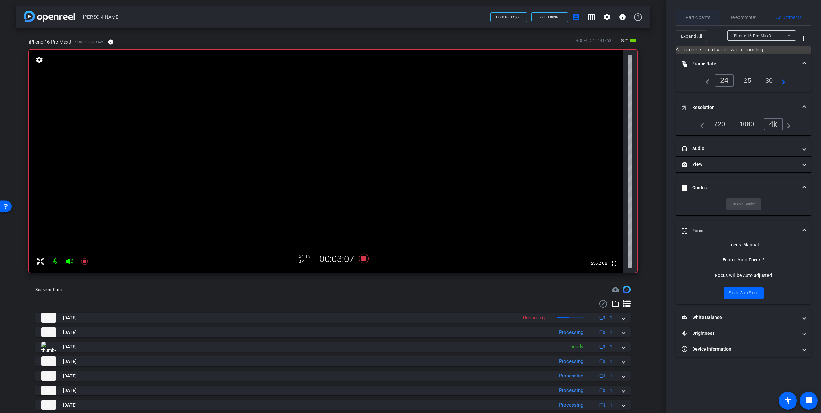
click at [695, 15] on span "Participants" at bounding box center [698, 17] width 25 height 5
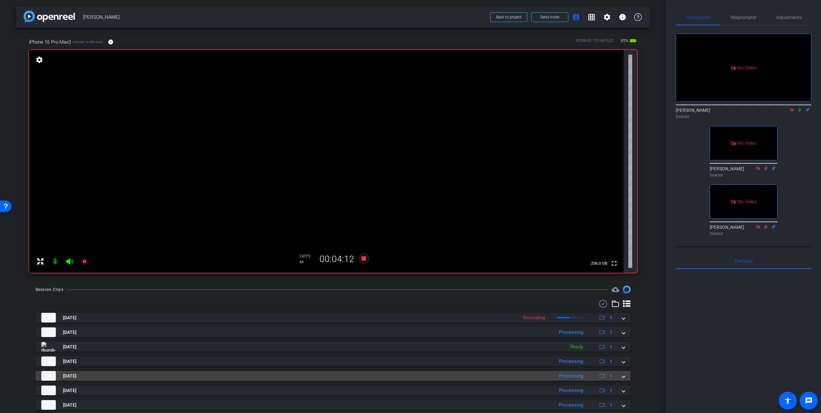
scroll to position [20, 0]
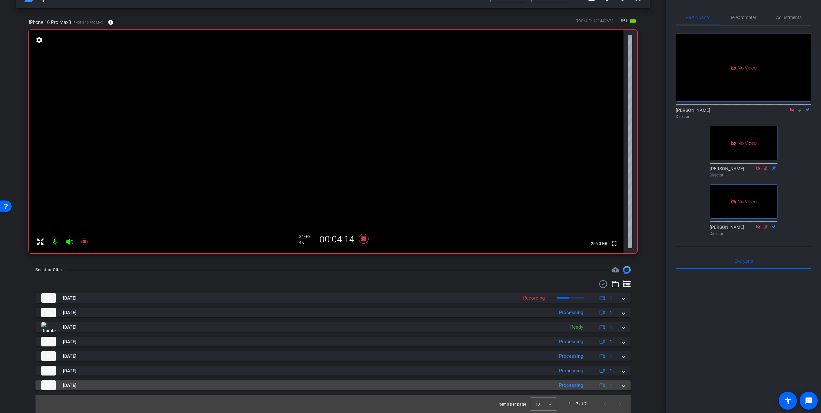
click at [624, 385] on span at bounding box center [623, 385] width 3 height 7
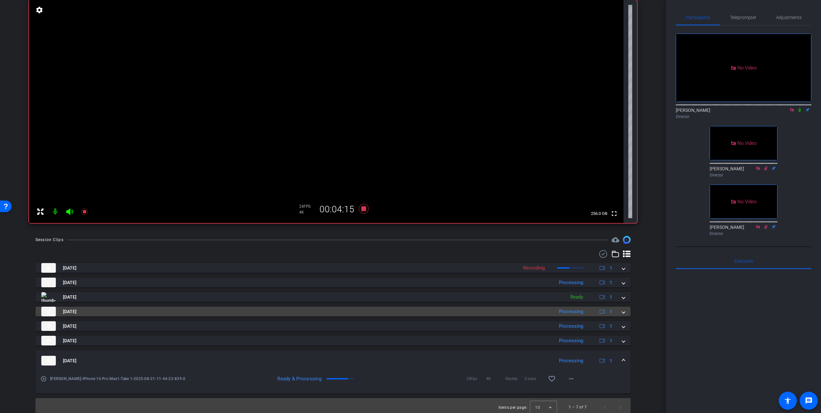
scroll to position [53, 0]
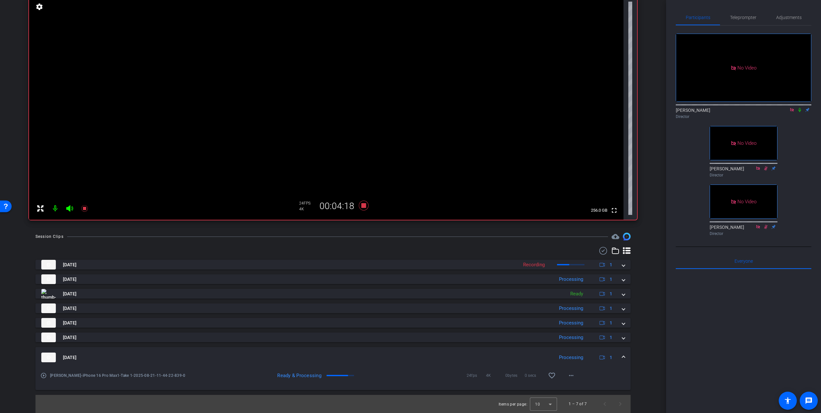
click at [624, 356] on span at bounding box center [623, 357] width 3 height 7
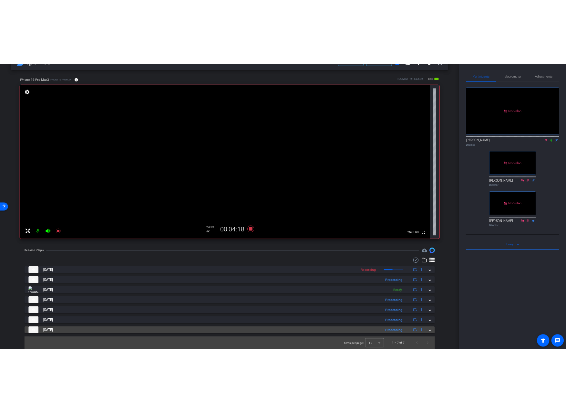
scroll to position [20, 0]
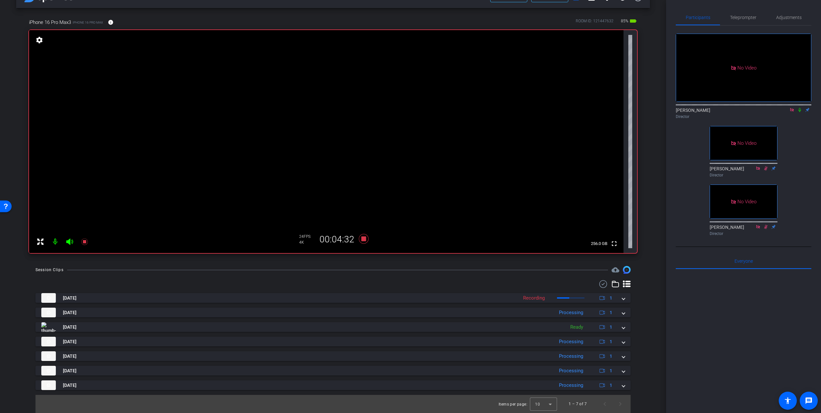
click at [801, 108] on icon at bounding box center [800, 110] width 3 height 4
click at [801, 108] on icon at bounding box center [800, 110] width 4 height 4
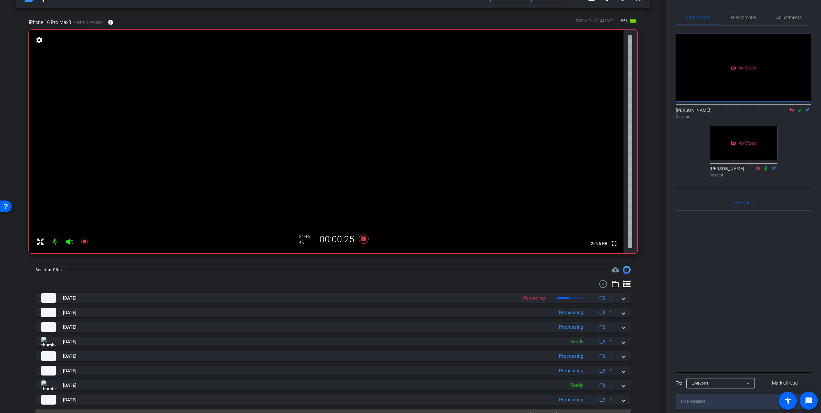
click at [766, 166] on icon at bounding box center [766, 168] width 3 height 4
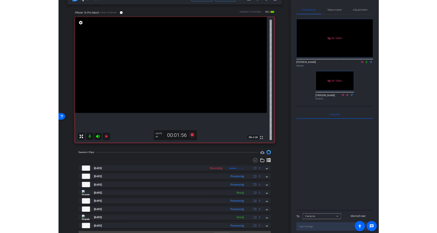
scroll to position [0, 0]
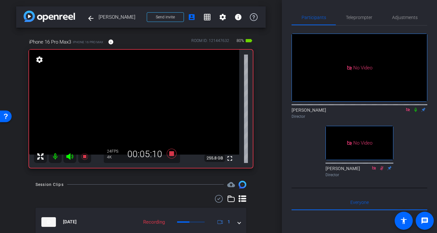
click at [406, 108] on icon at bounding box center [407, 110] width 5 height 5
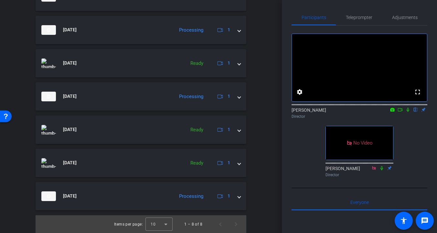
scroll to position [259, 0]
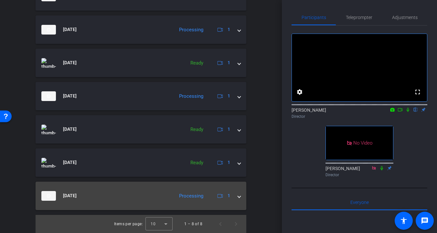
click at [238, 196] on span at bounding box center [239, 195] width 3 height 7
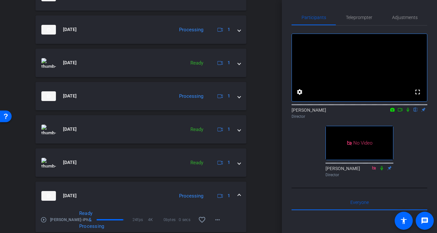
scroll to position [281, 0]
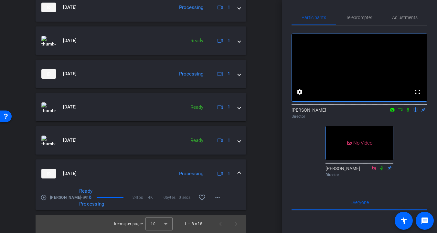
click at [238, 173] on span at bounding box center [239, 173] width 3 height 7
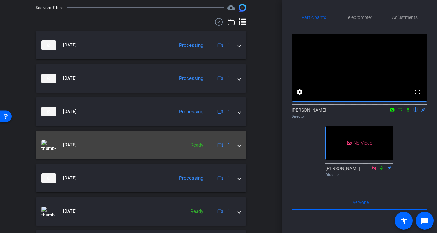
scroll to position [259, 0]
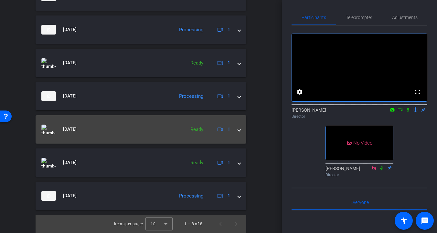
click at [236, 130] on div "Aug 21, 2025 Ready 1" at bounding box center [139, 130] width 196 height 10
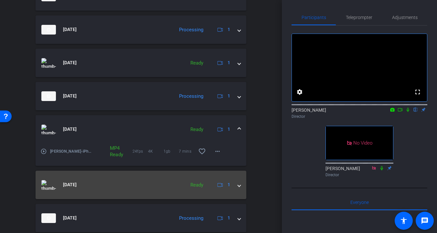
click at [238, 186] on span at bounding box center [239, 184] width 3 height 7
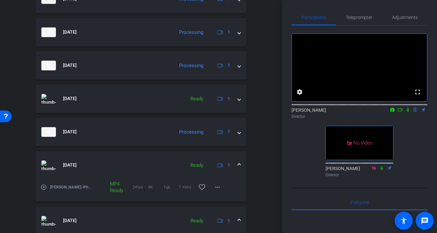
scroll to position [224, 0]
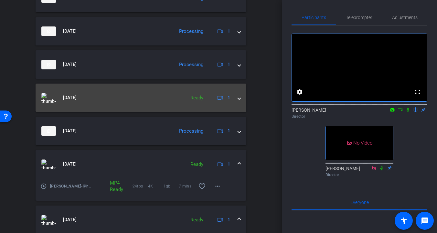
click at [239, 98] on span at bounding box center [239, 97] width 3 height 7
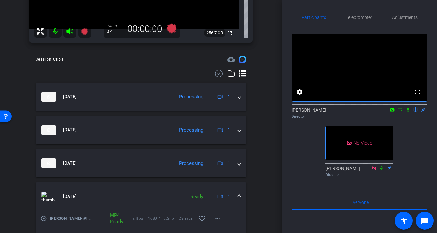
scroll to position [124, 0]
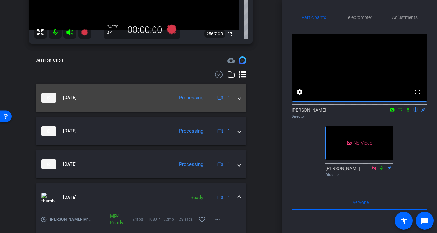
click at [238, 97] on span at bounding box center [239, 97] width 3 height 7
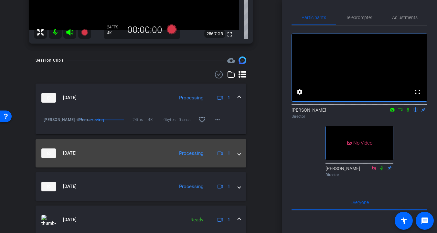
click at [239, 153] on span at bounding box center [239, 153] width 3 height 7
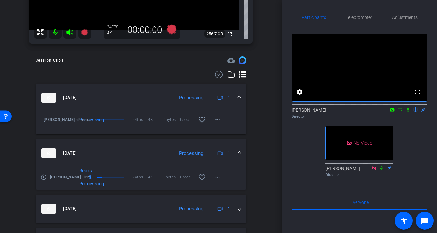
click at [238, 152] on span at bounding box center [239, 153] width 3 height 7
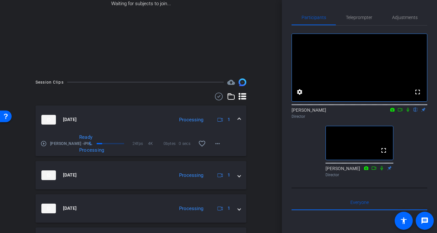
scroll to position [93, 0]
